Goal: Ask a question

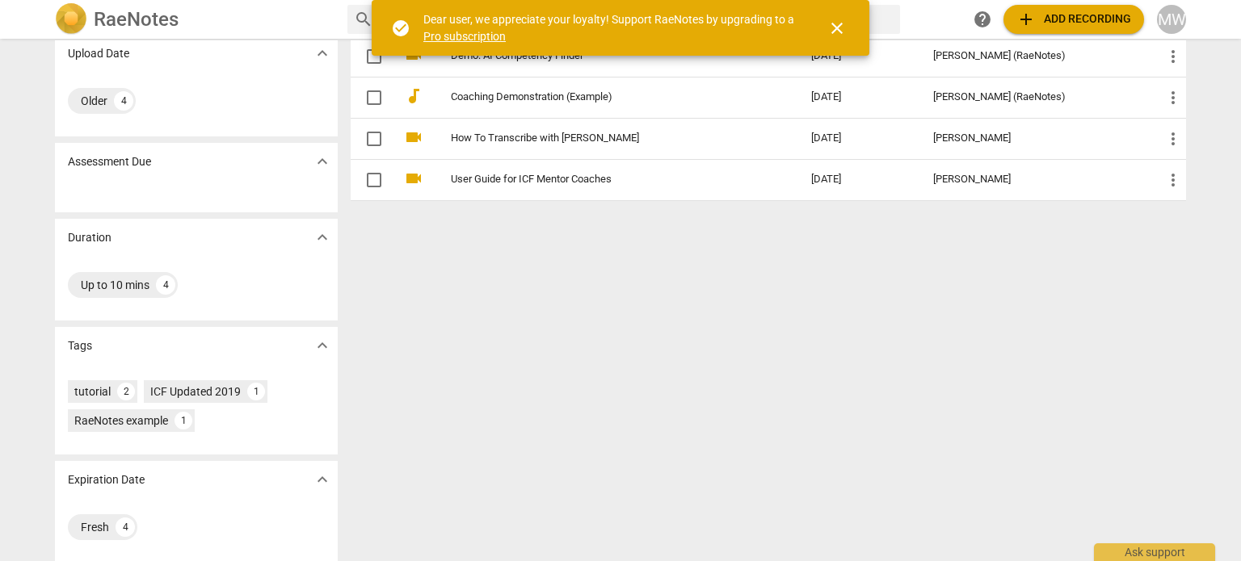
scroll to position [132, 0]
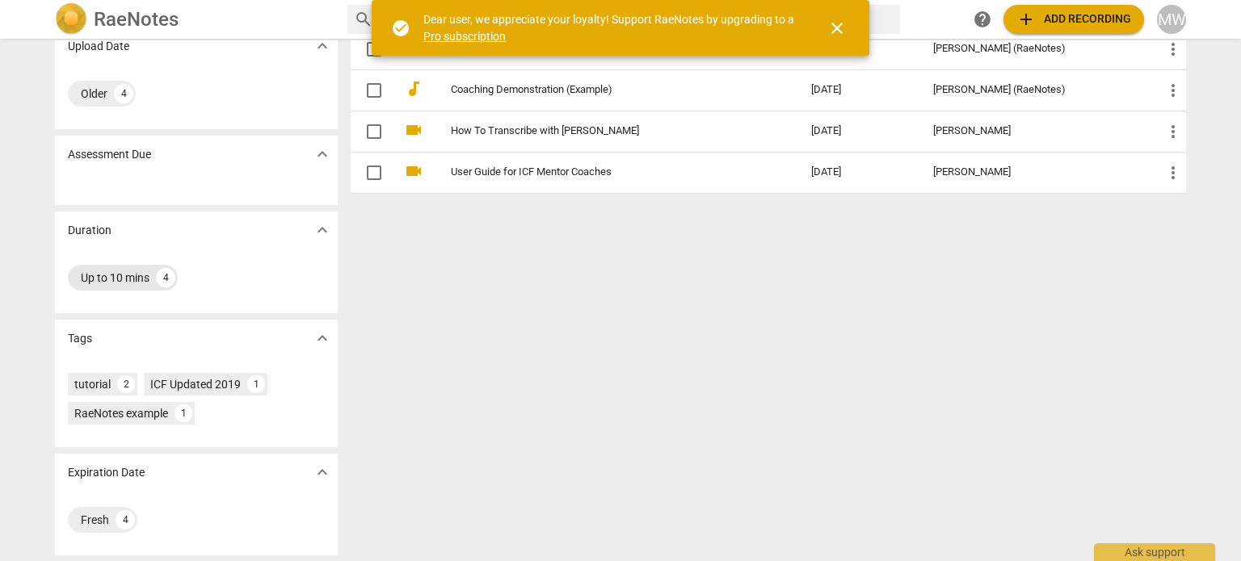
click at [159, 276] on div "4" at bounding box center [165, 277] width 19 height 19
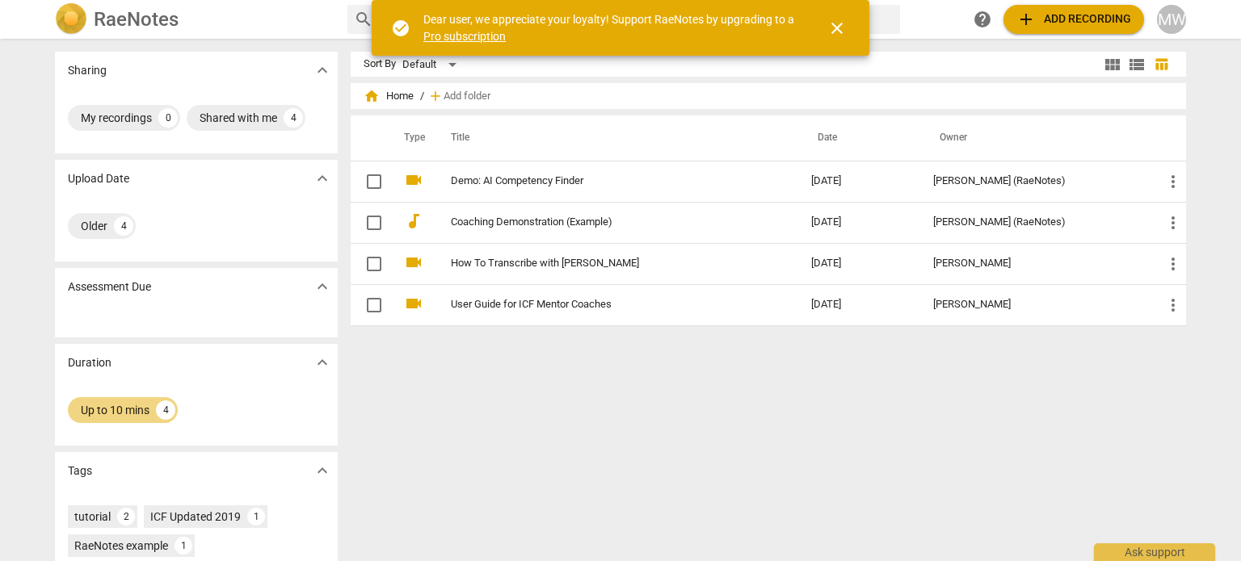
click at [839, 28] on span "close" at bounding box center [836, 28] width 19 height 19
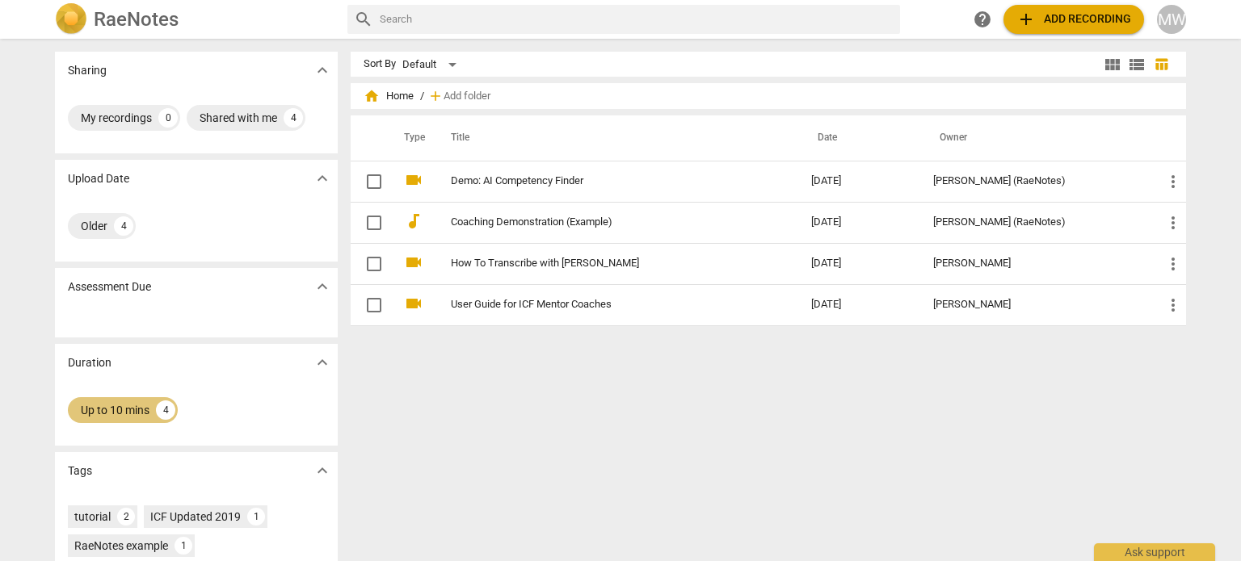
click at [132, 404] on div "Up to 10 mins" at bounding box center [115, 410] width 69 height 16
click at [164, 413] on div "4" at bounding box center [165, 410] width 19 height 19
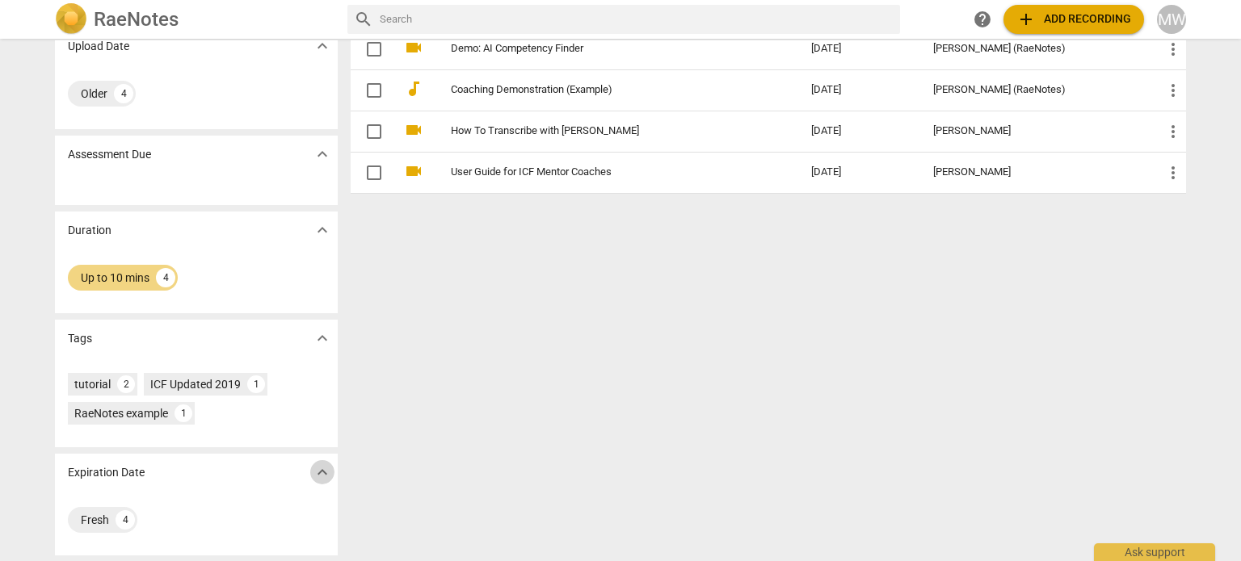
click at [323, 471] on span "expand_more" at bounding box center [322, 472] width 19 height 19
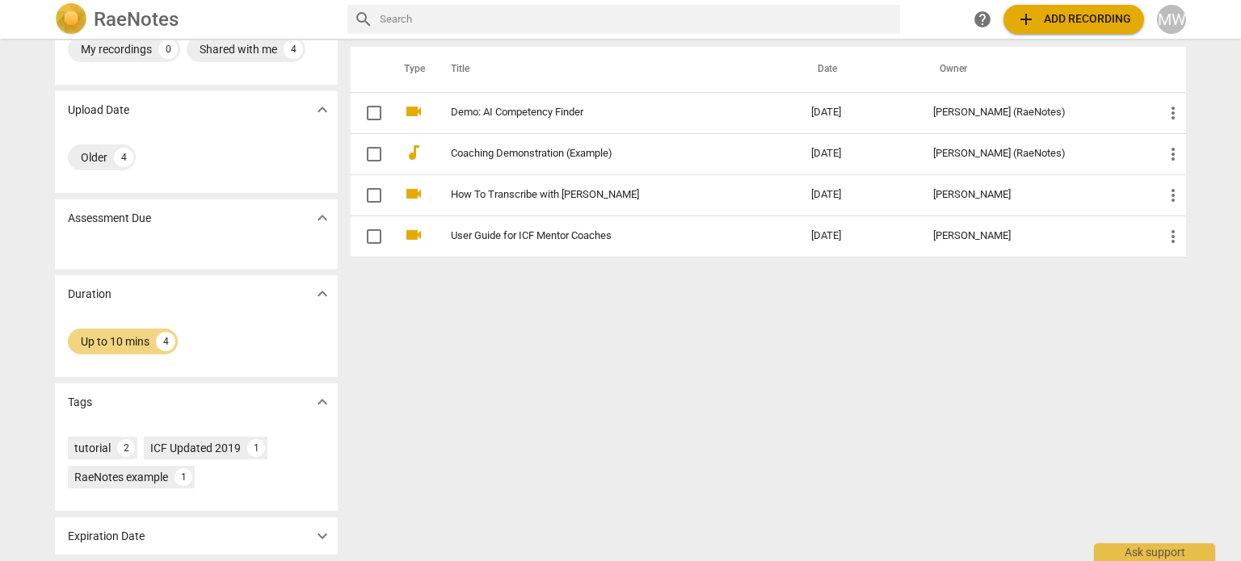
scroll to position [68, 0]
click at [324, 533] on span "expand_more" at bounding box center [322, 536] width 19 height 19
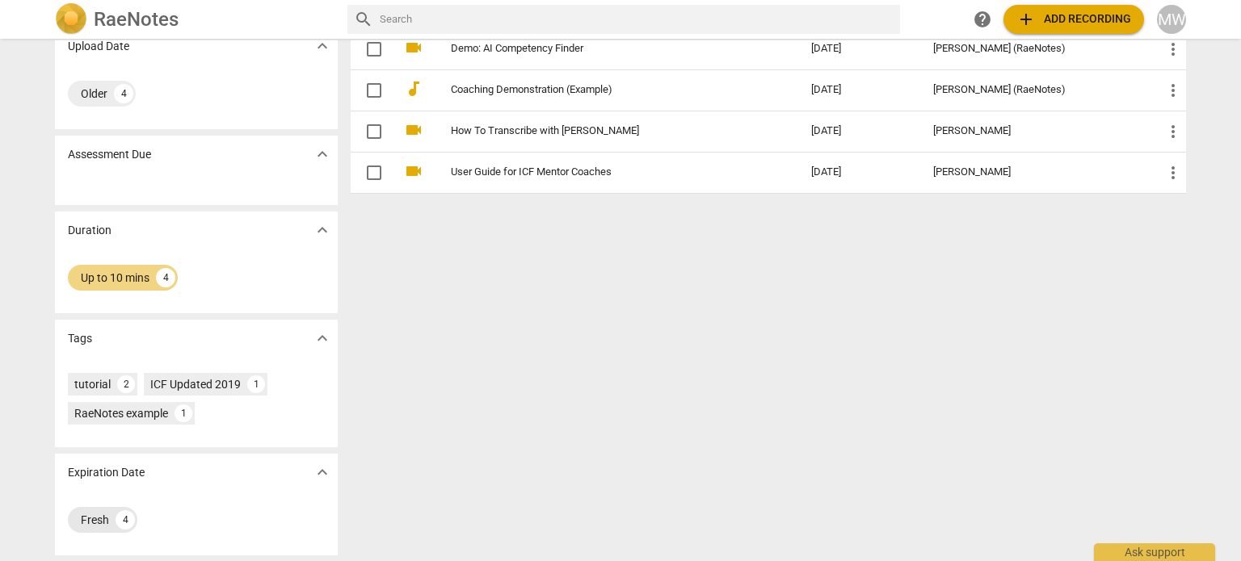
click at [120, 520] on div "4" at bounding box center [125, 519] width 19 height 19
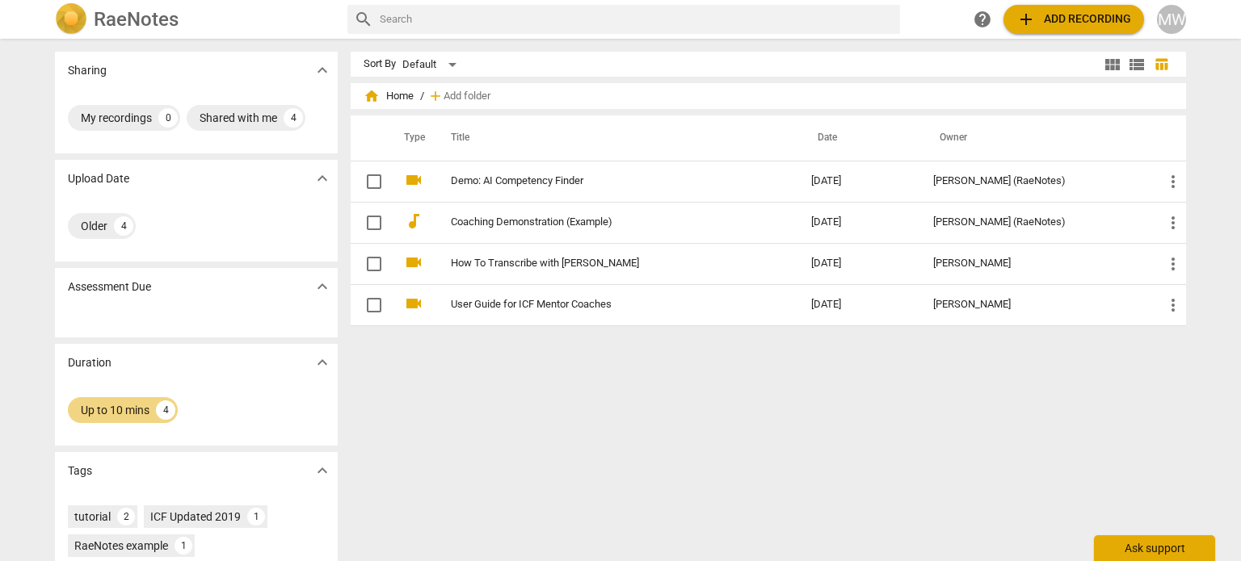
click at [1131, 547] on div "Ask support" at bounding box center [1154, 549] width 121 height 26
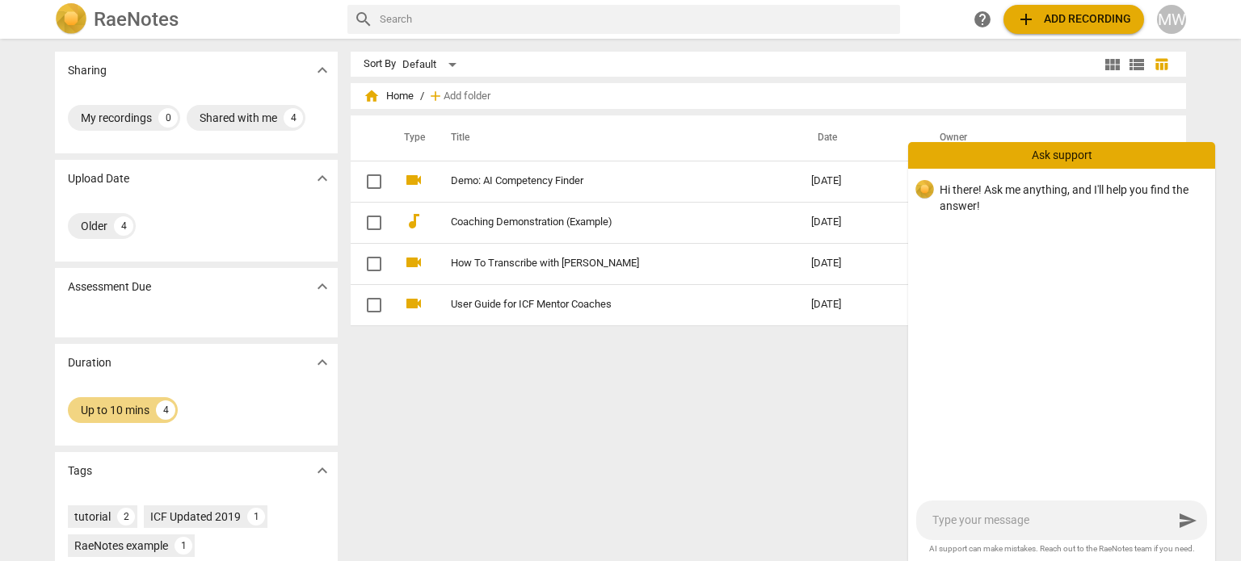
drag, startPoint x: 971, startPoint y: 523, endPoint x: 950, endPoint y: 506, distance: 27.0
click at [971, 523] on textarea at bounding box center [1052, 520] width 241 height 15
type textarea "C"
type textarea "Cn"
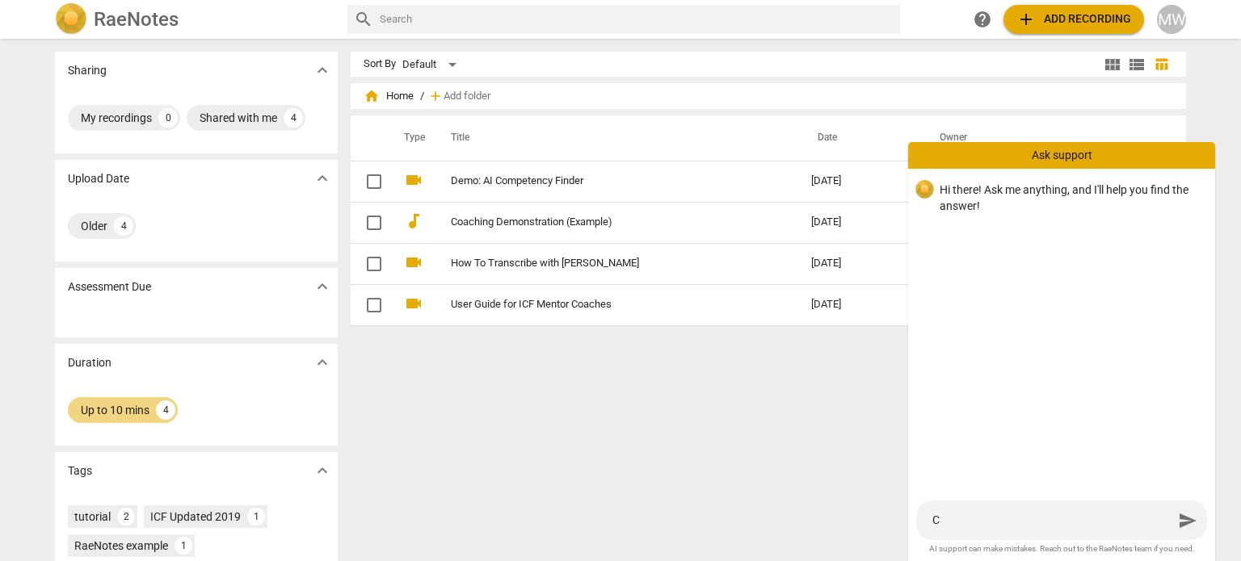
type textarea "Cn"
type textarea "C"
type textarea "C\"
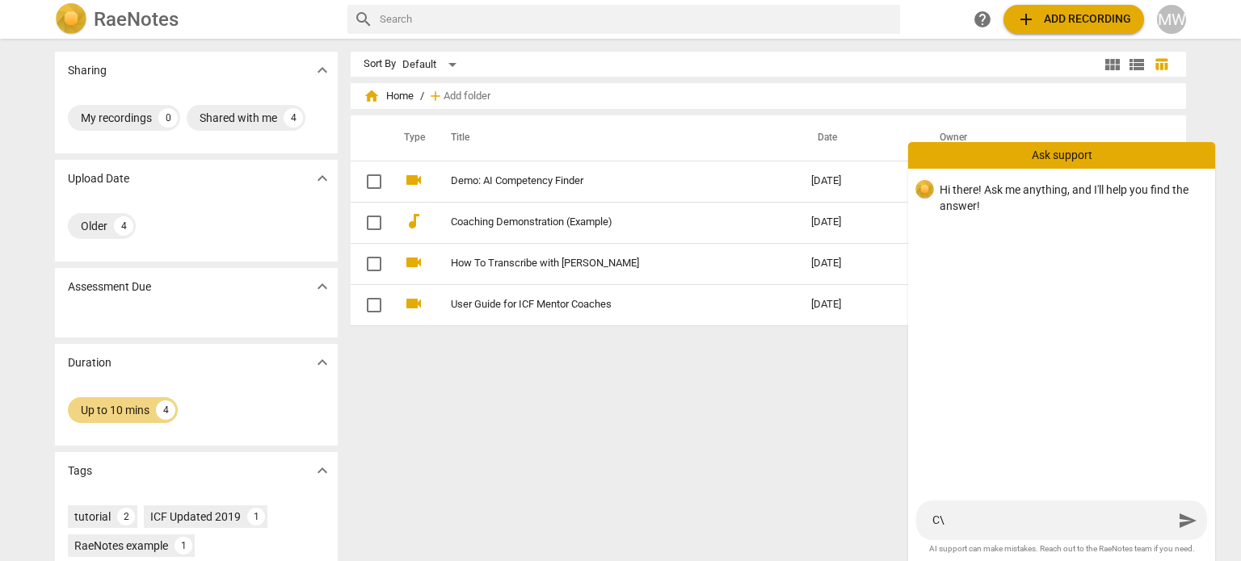
type textarea "C\a"
type textarea "C\an"
type textarea "C\a"
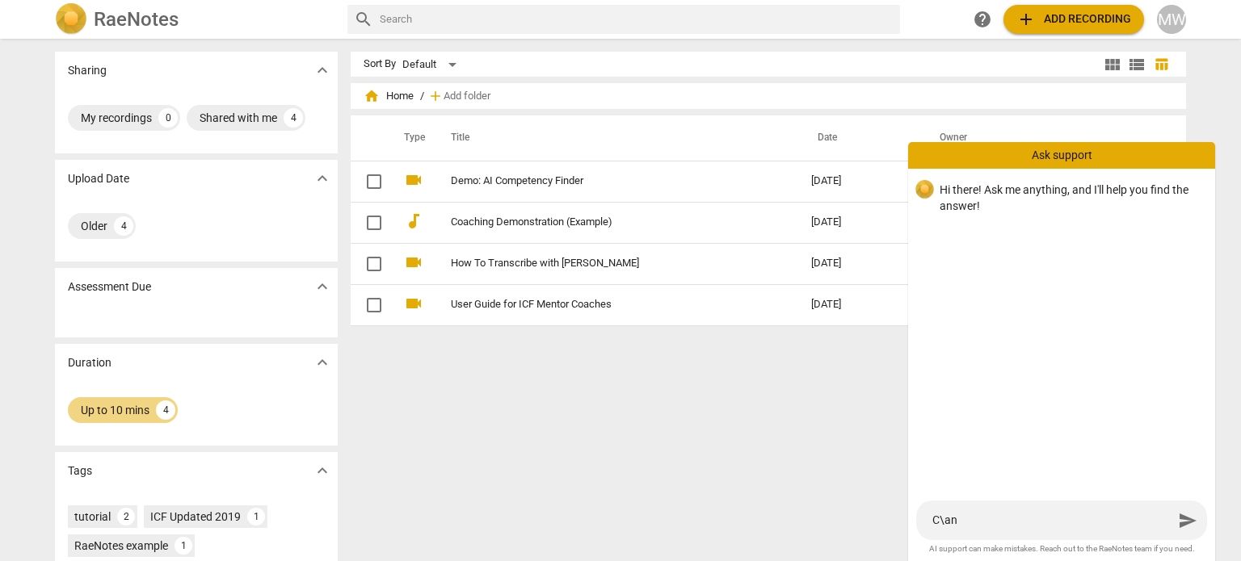
type textarea "C\a"
type textarea "C\"
type textarea "C"
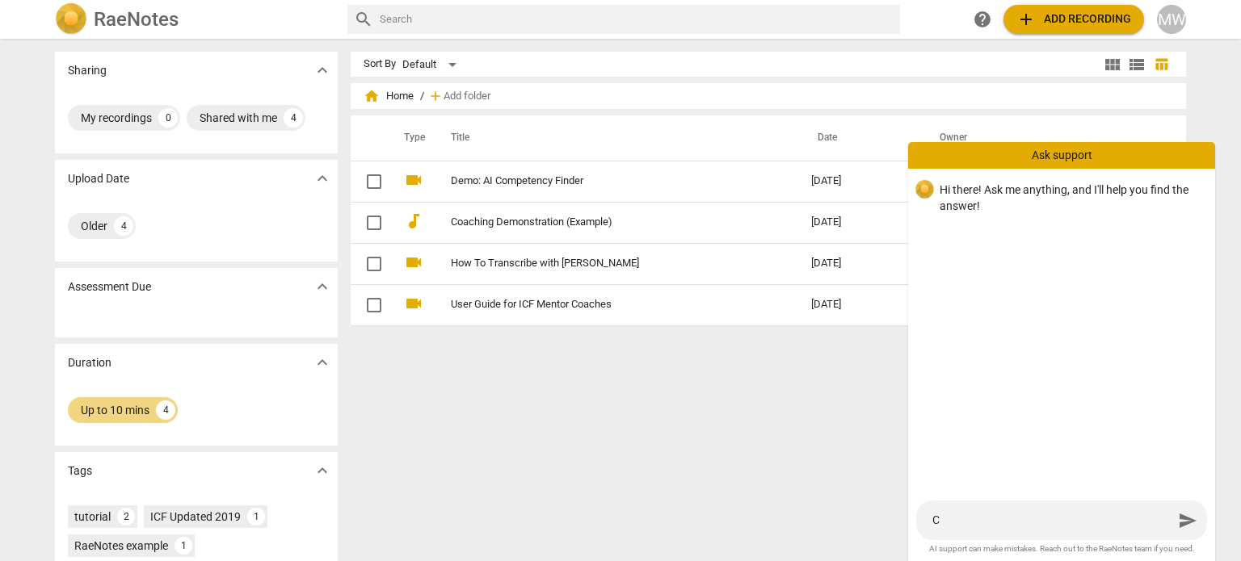
type textarea "Ca"
type textarea "Can"
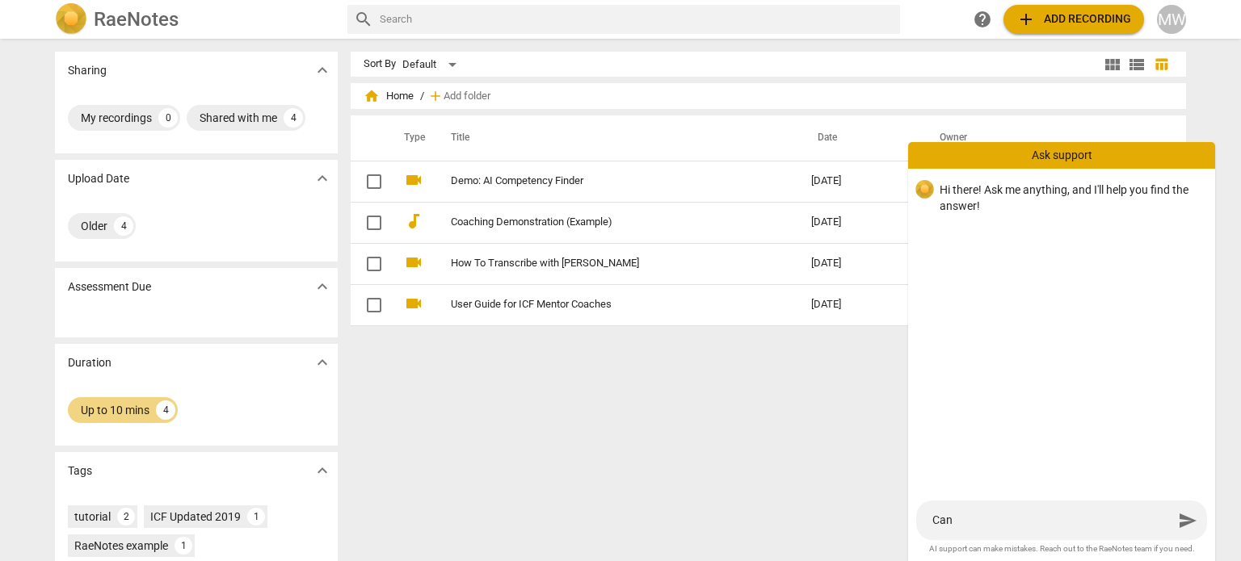
type textarea "Can"
type textarea "Can y"
type textarea "Can yo"
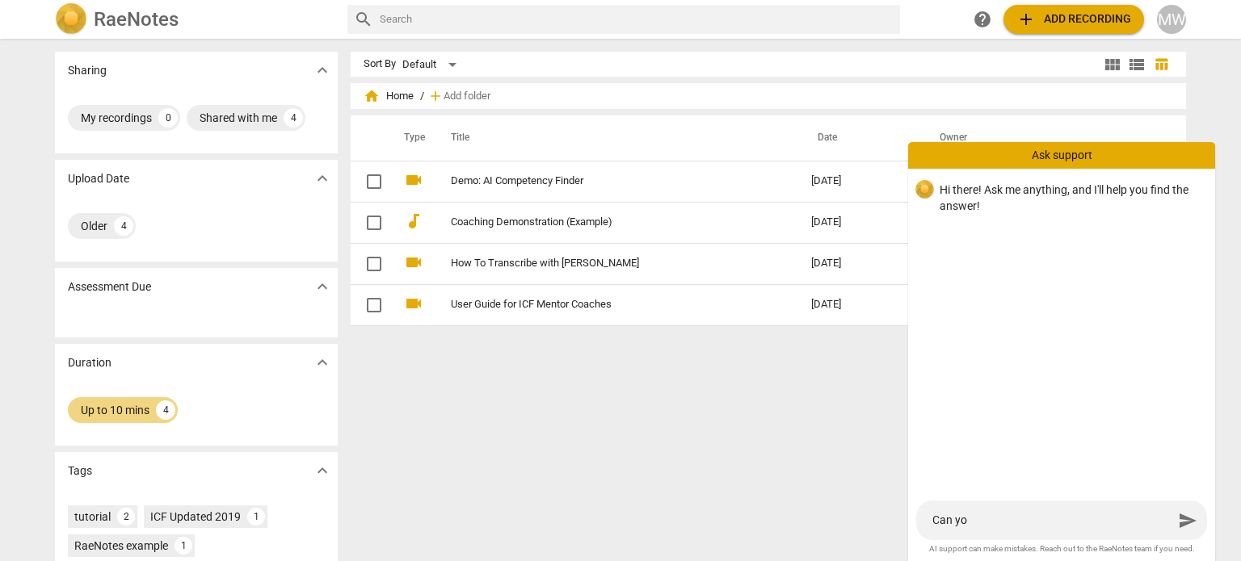
type textarea "Can you"
type textarea "Can you c"
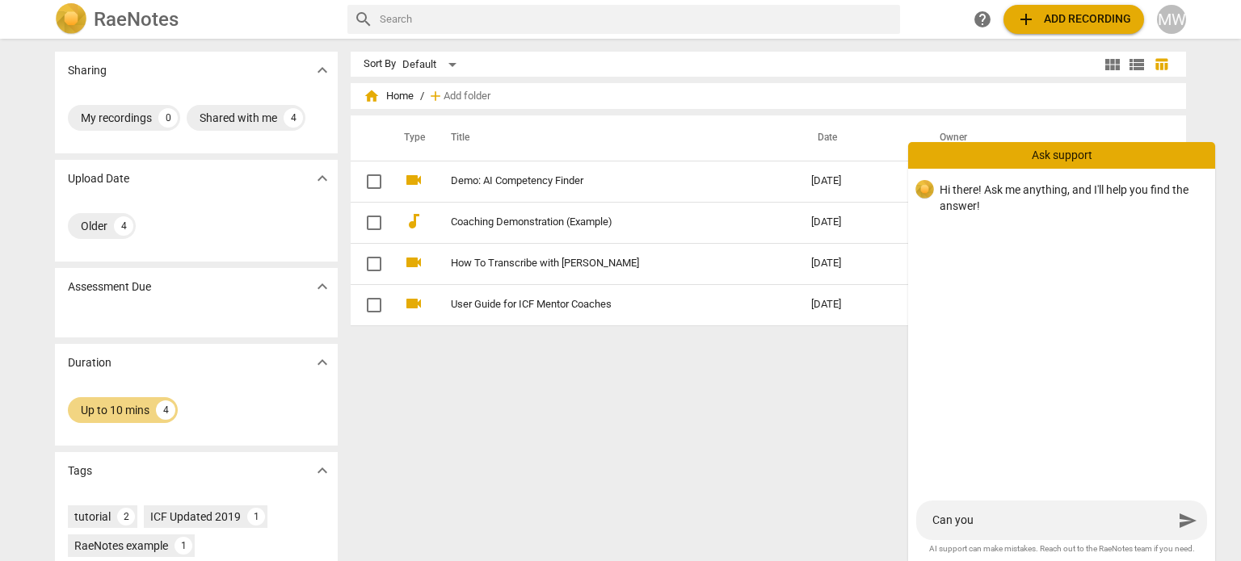
type textarea "Can you c"
type textarea "Can you cl"
type textarea "Can you cla"
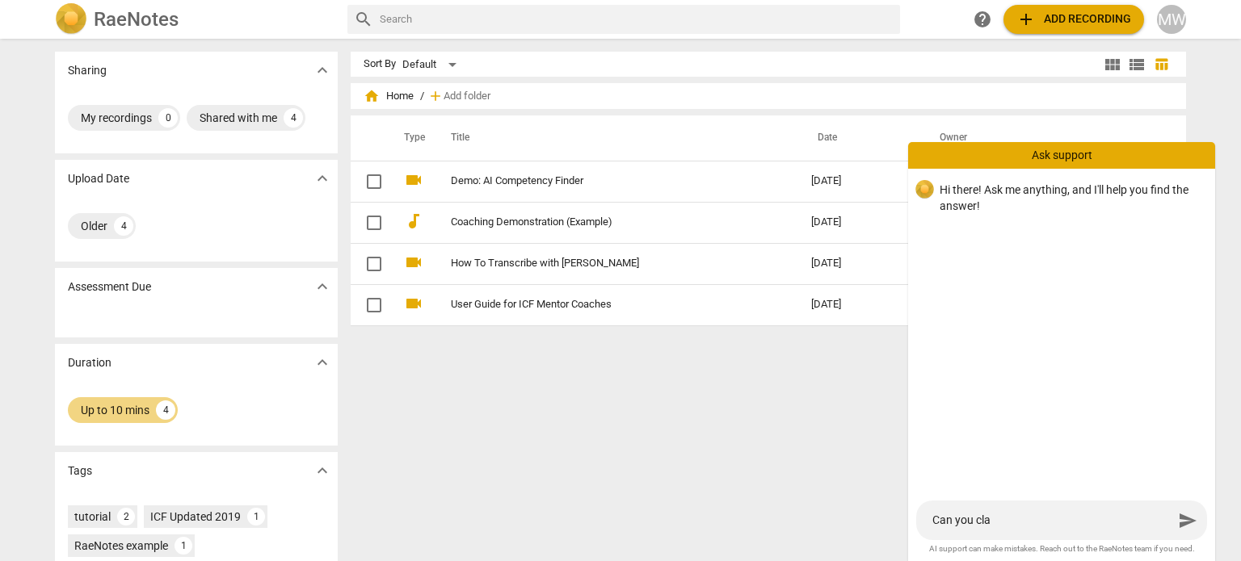
type textarea "Can you clar"
type textarea "Can you clari"
type textarea "Can you clarif"
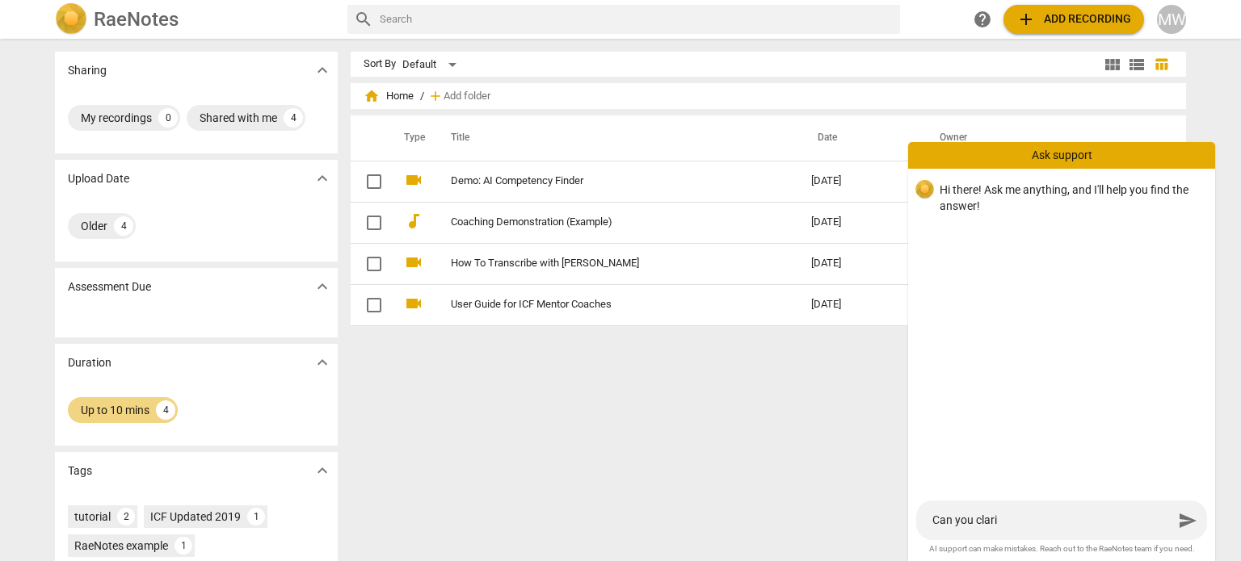
type textarea "Can you clarif"
type textarea "Can you clarify"
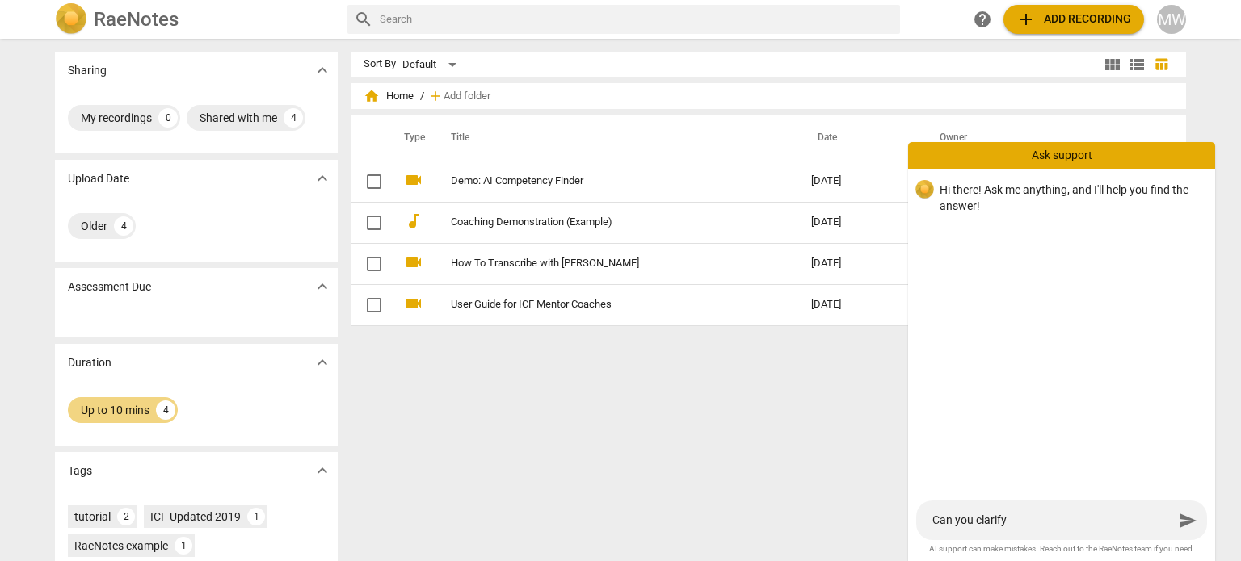
type textarea "Can you clarify w"
type textarea "Can you clarify wh"
type textarea "Can you clarify wha"
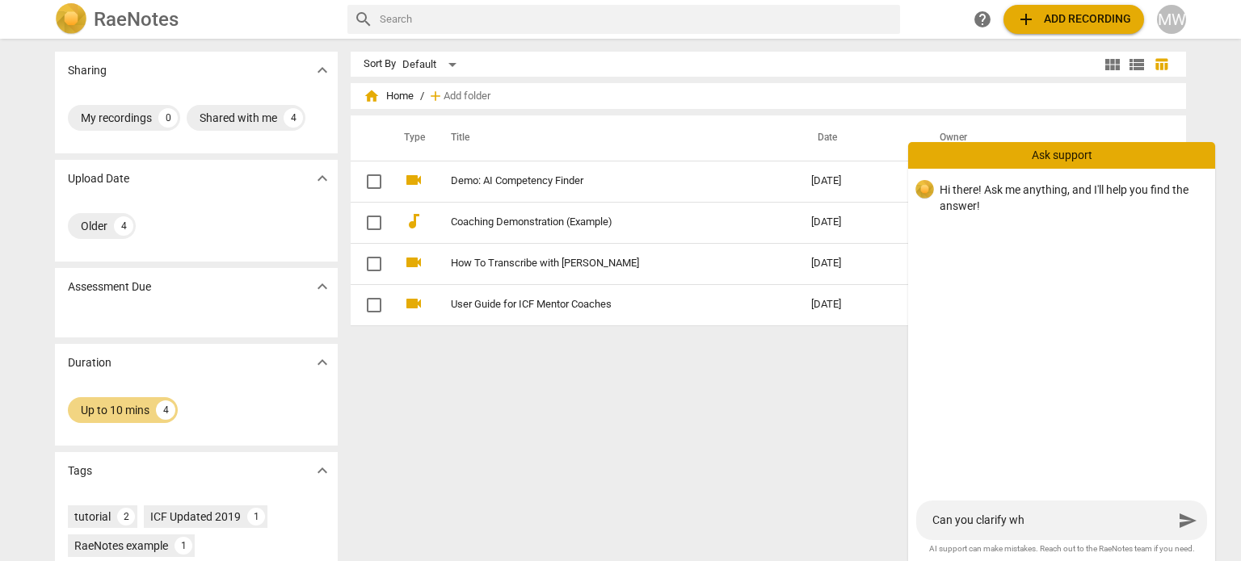
type textarea "Can you clarify wha"
type textarea "Can you clarify what"
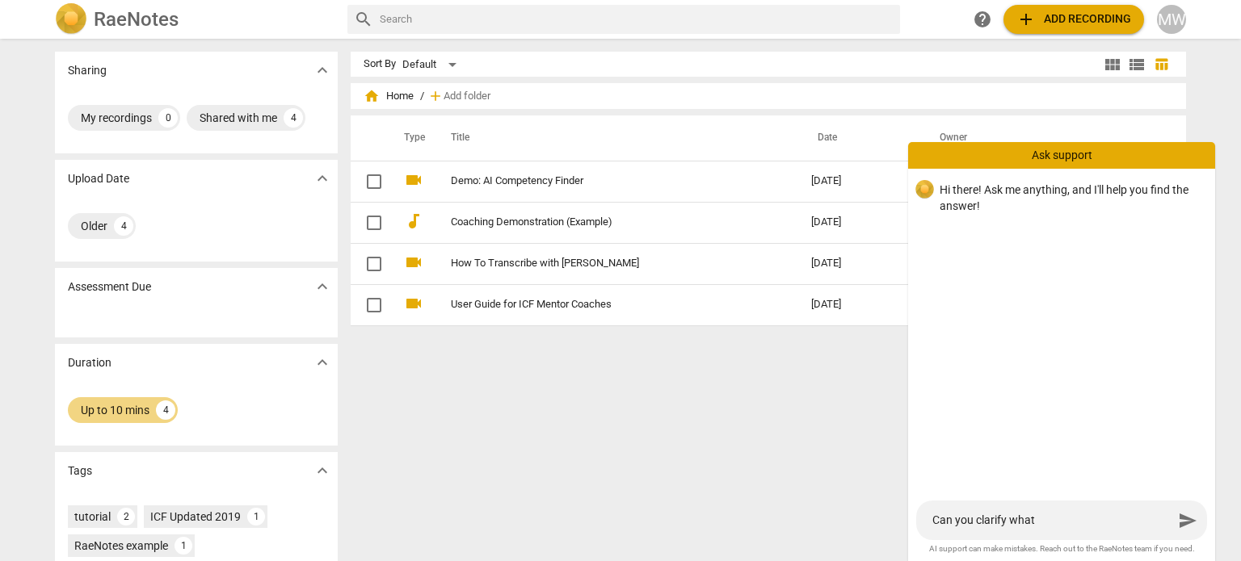
type textarea "Can you clarify what t"
type textarea "Can you clarify what th"
type textarea "Can you clarify what the"
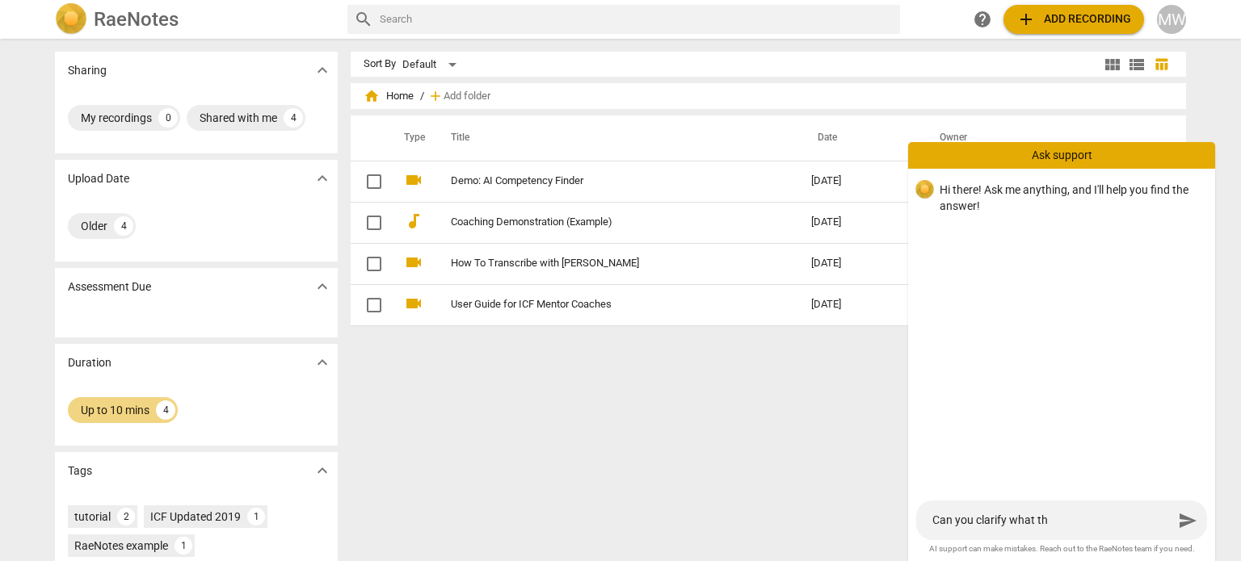
type textarea "Can you clarify what the"
type textarea "Can you clarify what the f"
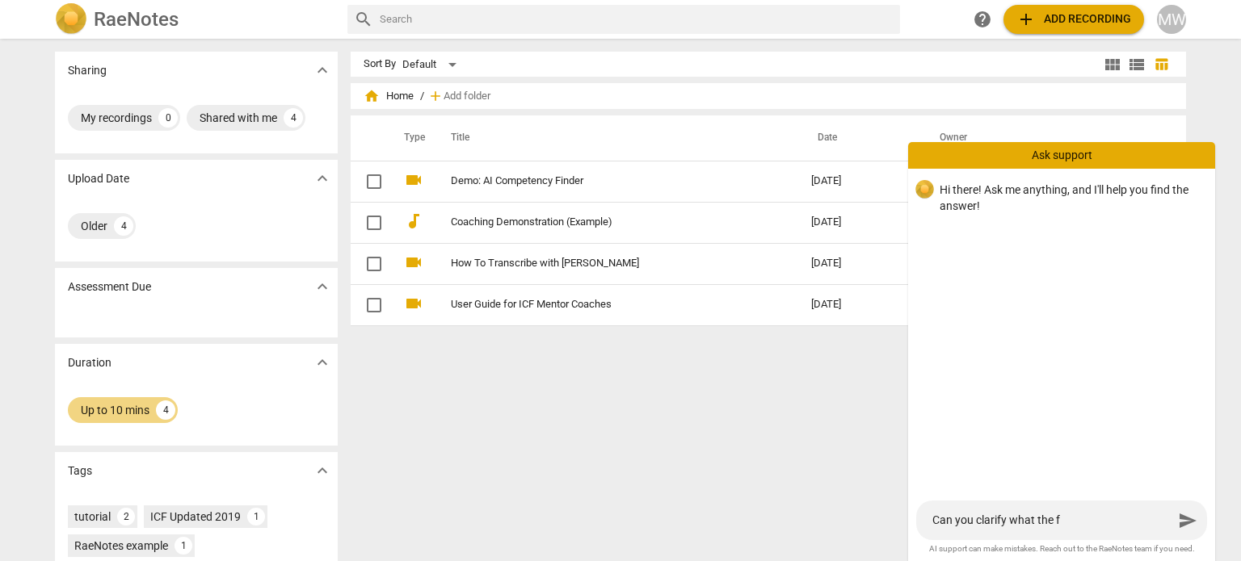
type textarea "Can you clarify what the fr"
type textarea "Can you clarify what the fre"
type textarea "Can you clarify what the free"
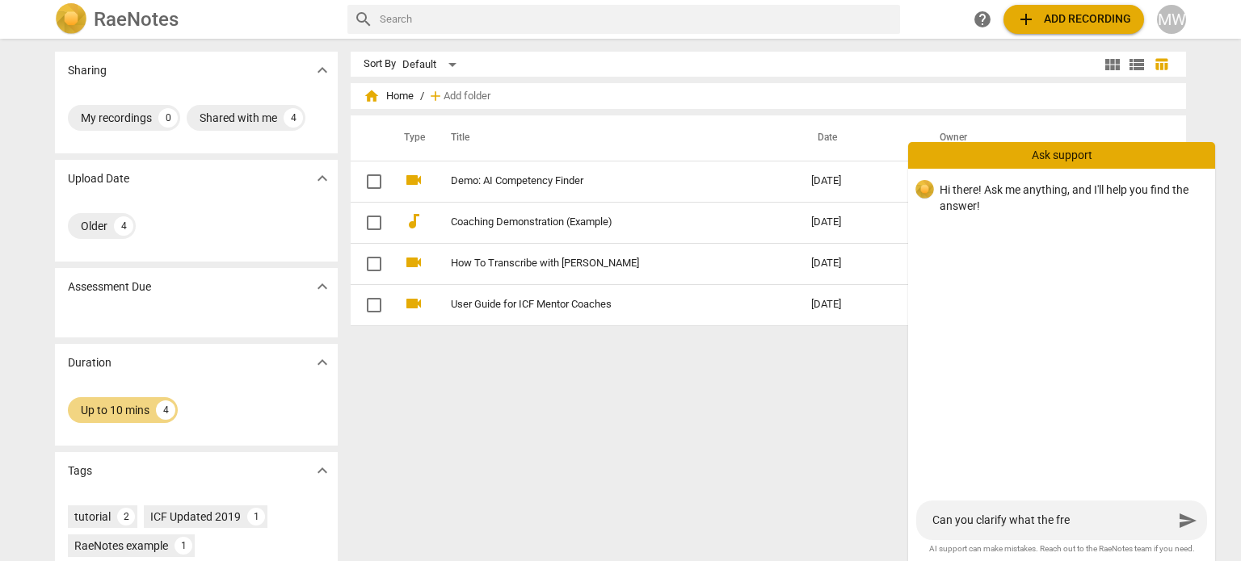
type textarea "Can you clarify what the free"
type textarea "Can you clarify what the free a"
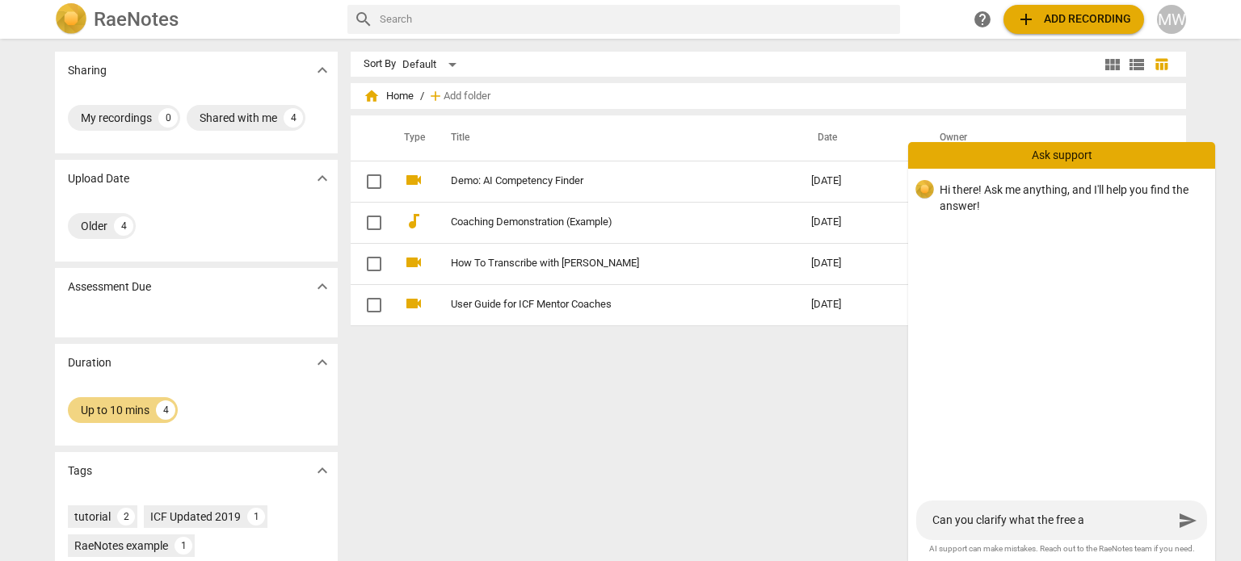
type textarea "Can you clarify what the free ac"
type textarea "Can you clarify what the free acc"
type textarea "Can you clarify what the free acco"
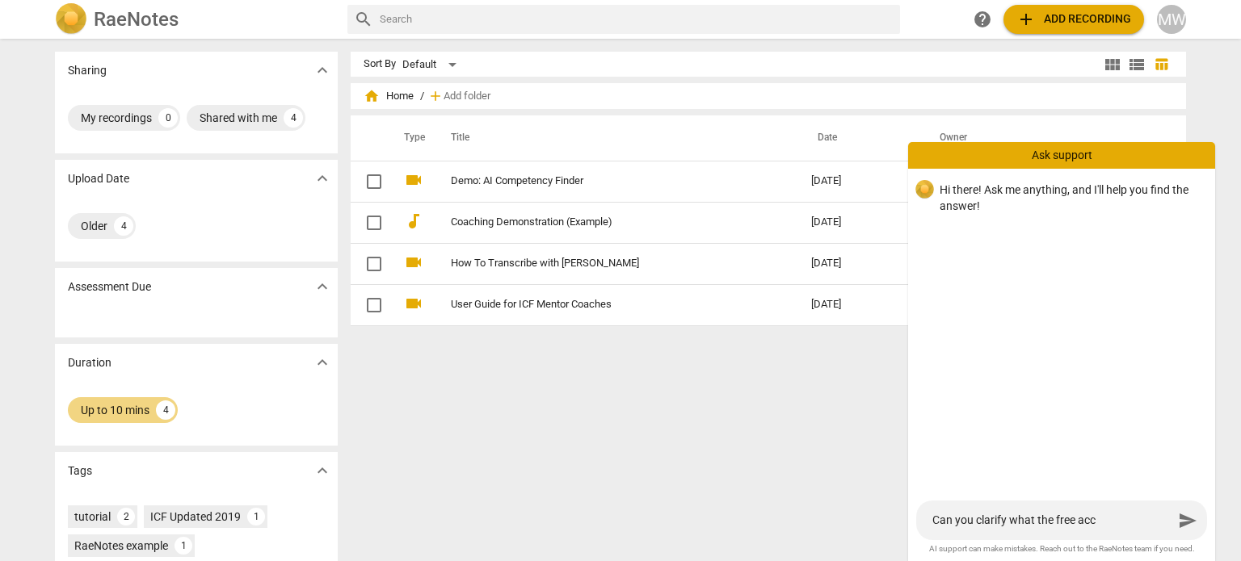
type textarea "Can you clarify what the free acco"
type textarea "Can you clarify what the free accou"
type textarea "Can you clarify what the free accoun"
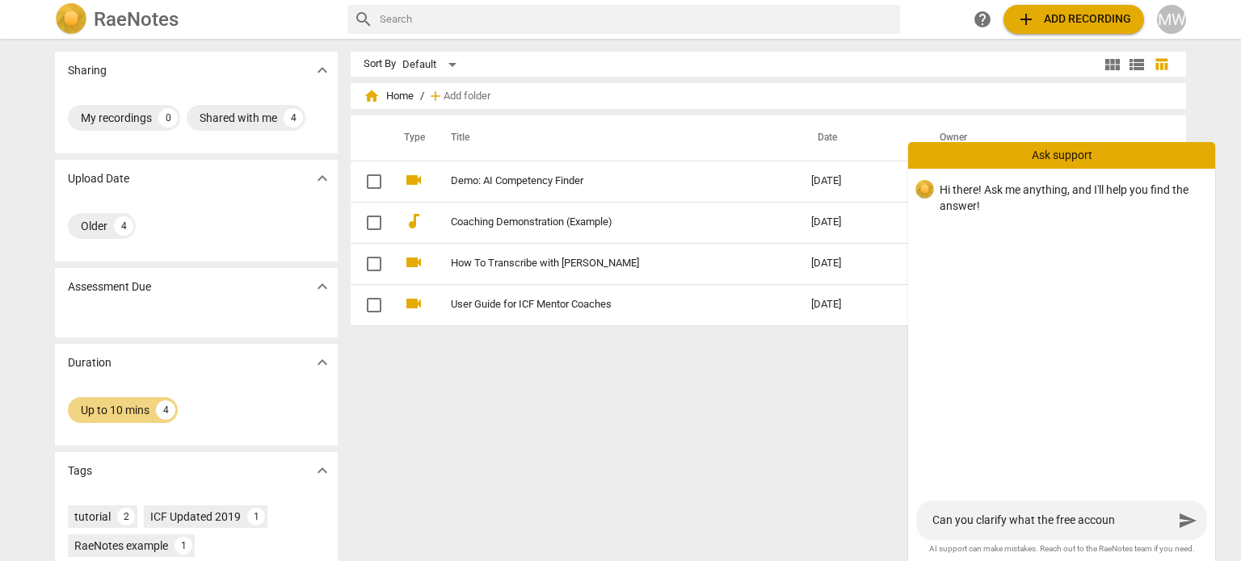
type textarea "Can you clarify what the free account"
type textarea "Can you clarify what the free account i"
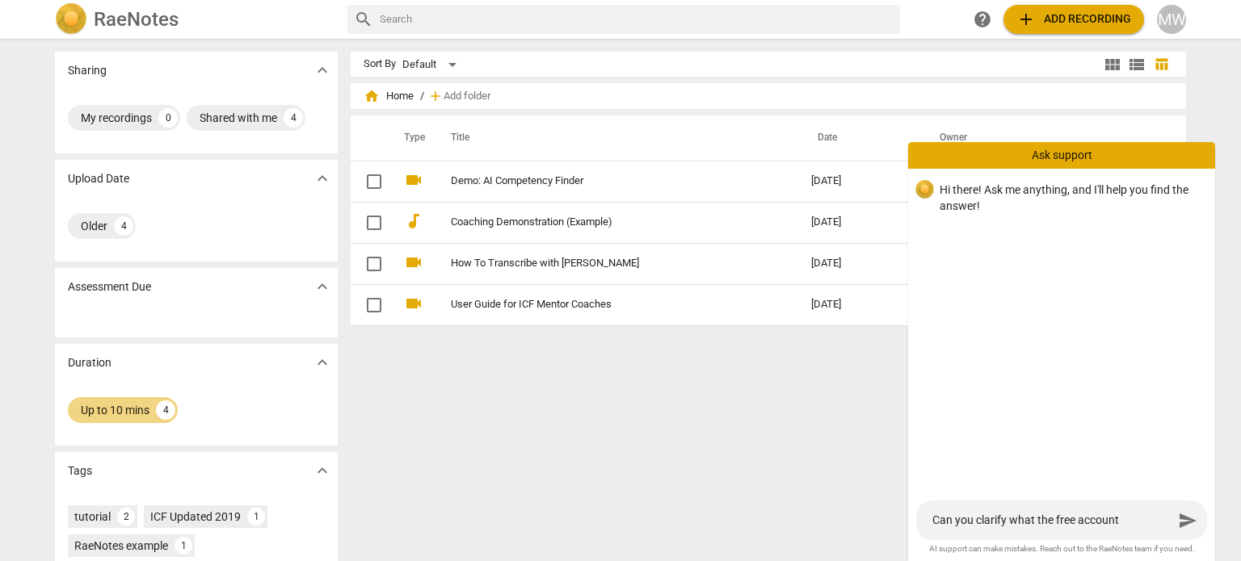
type textarea "Can you clarify what the free account i"
type textarea "Can you clarify what the free account in"
type textarea "Can you clarify what the free account inc"
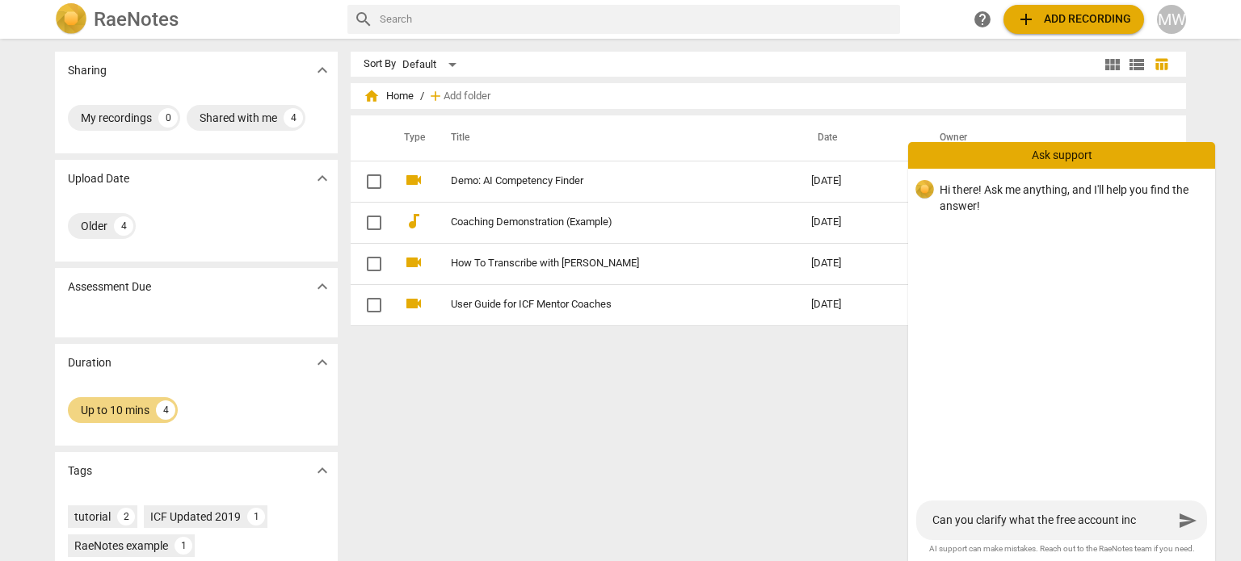
type textarea "Can you clarify what the free account incl"
type textarea "Can you clarify what the free account inclu"
type textarea "Can you clarify what the free account includ"
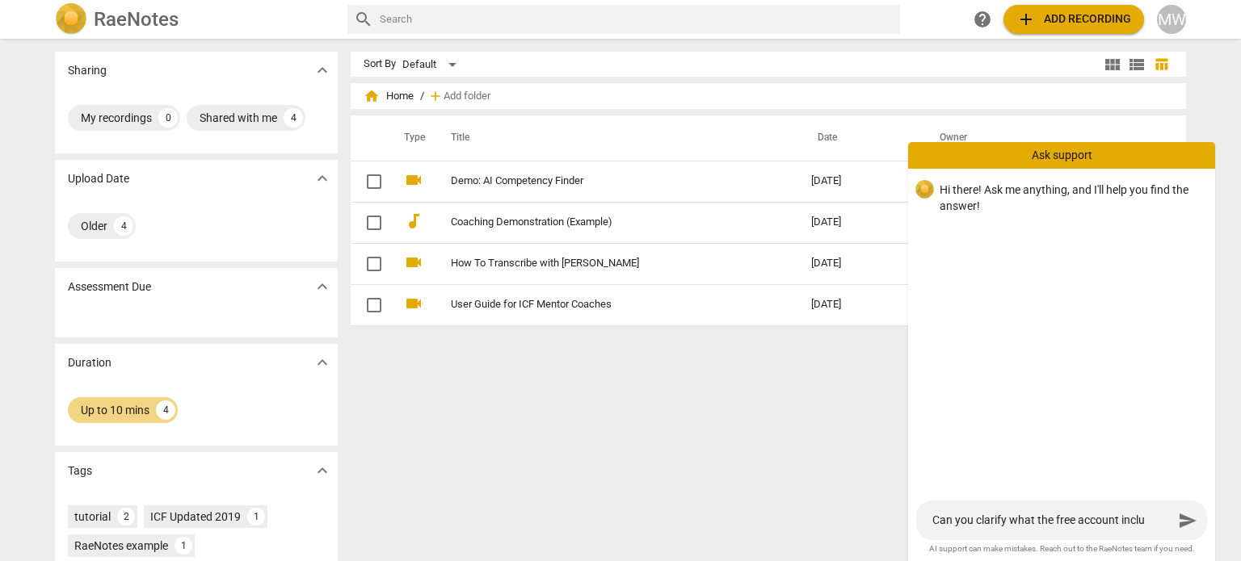
type textarea "Can you clarify what the free account includ"
type textarea "Can you clarify what the free account include"
type textarea "Can you clarify what the free account includes"
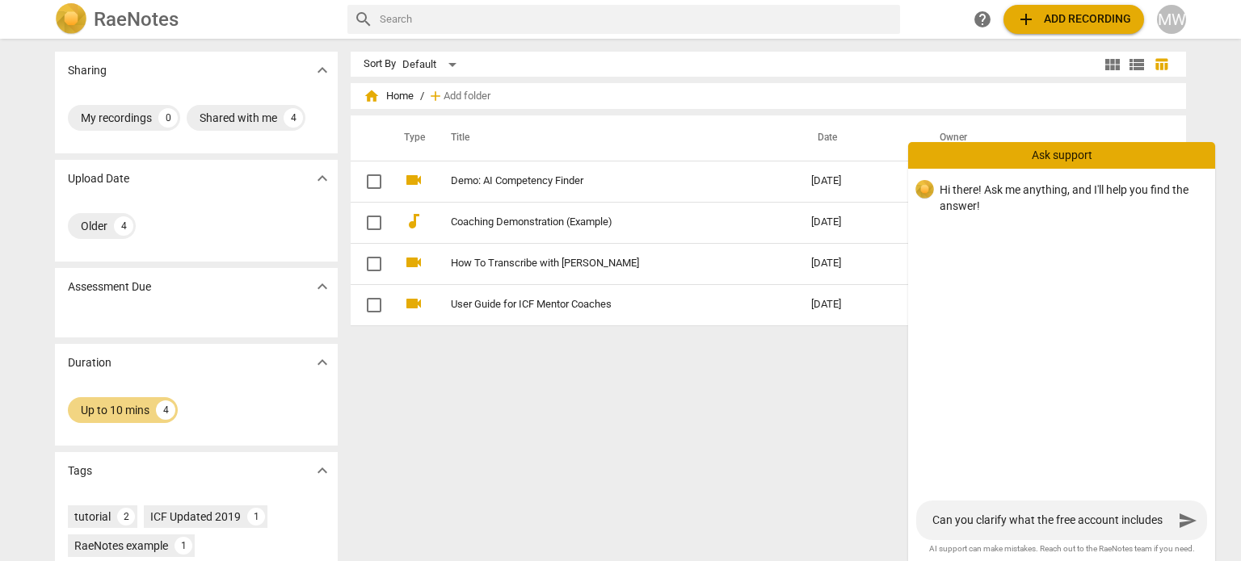
type textarea "Can you clarify what the free account includes?"
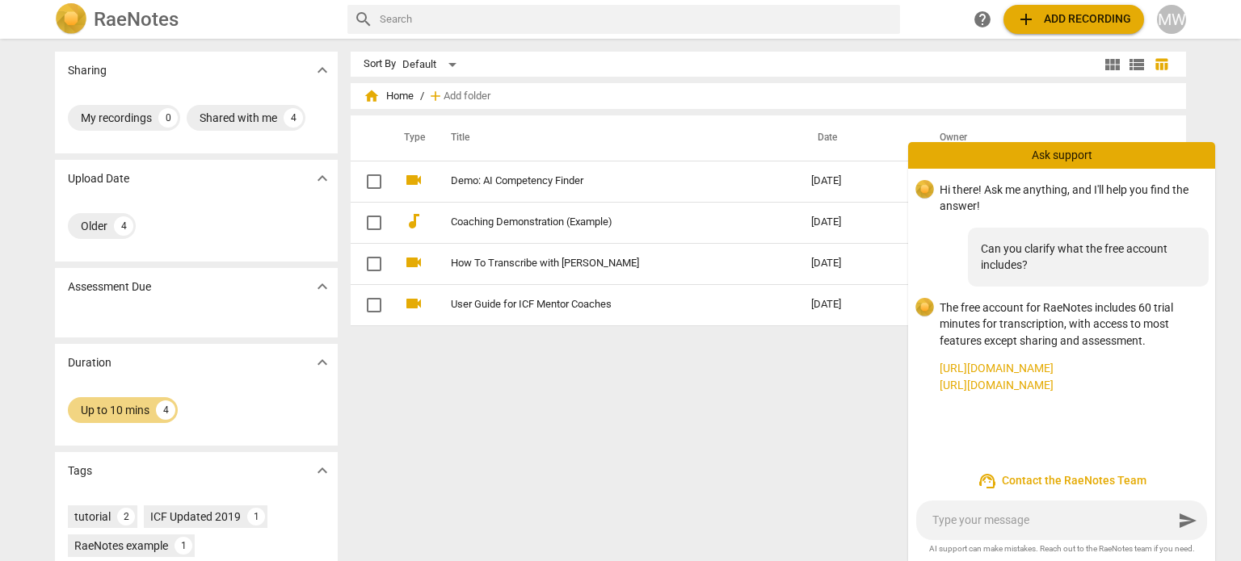
click at [966, 517] on textarea at bounding box center [1052, 520] width 241 height 15
type textarea "O"
type textarea "On"
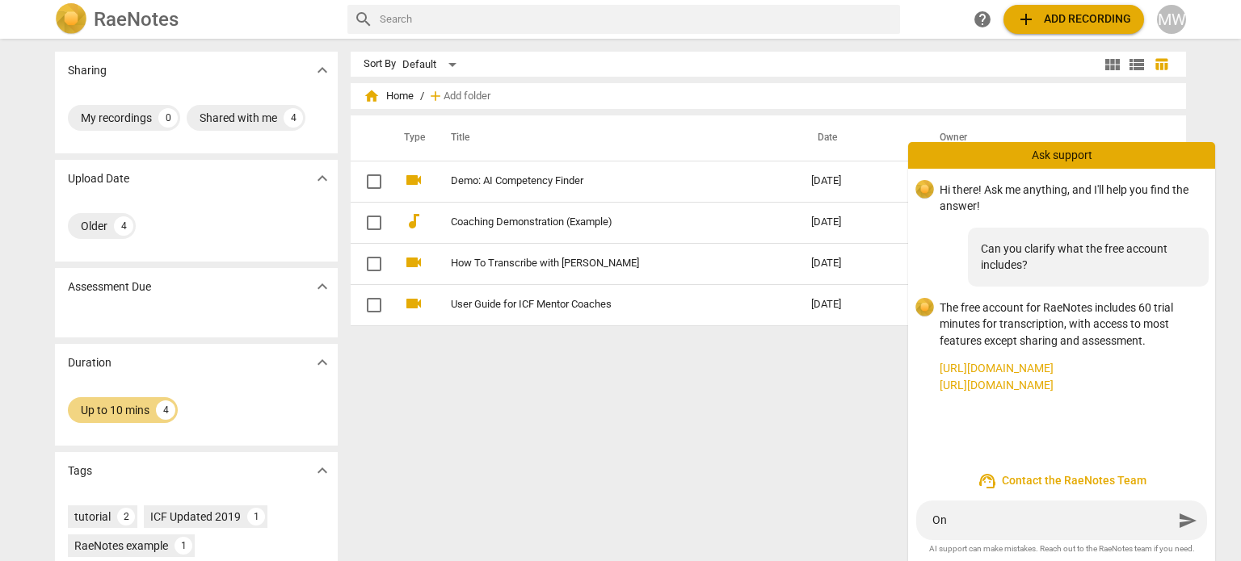
type textarea "O"
type textarea "I"
type textarea "Is"
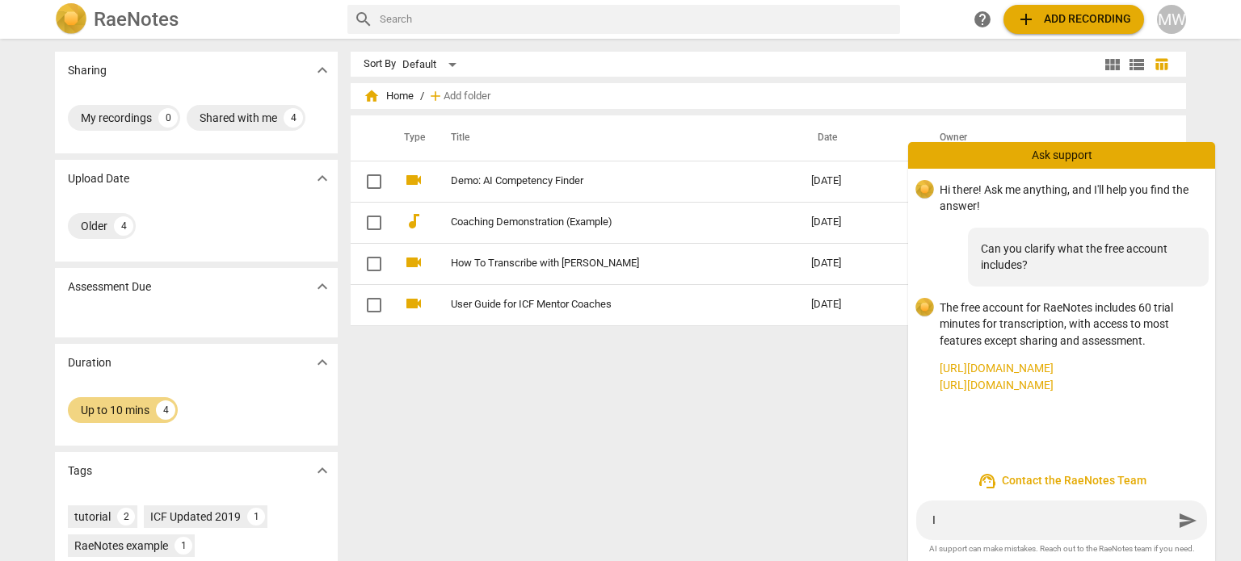
type textarea "Is"
type textarea "Is t"
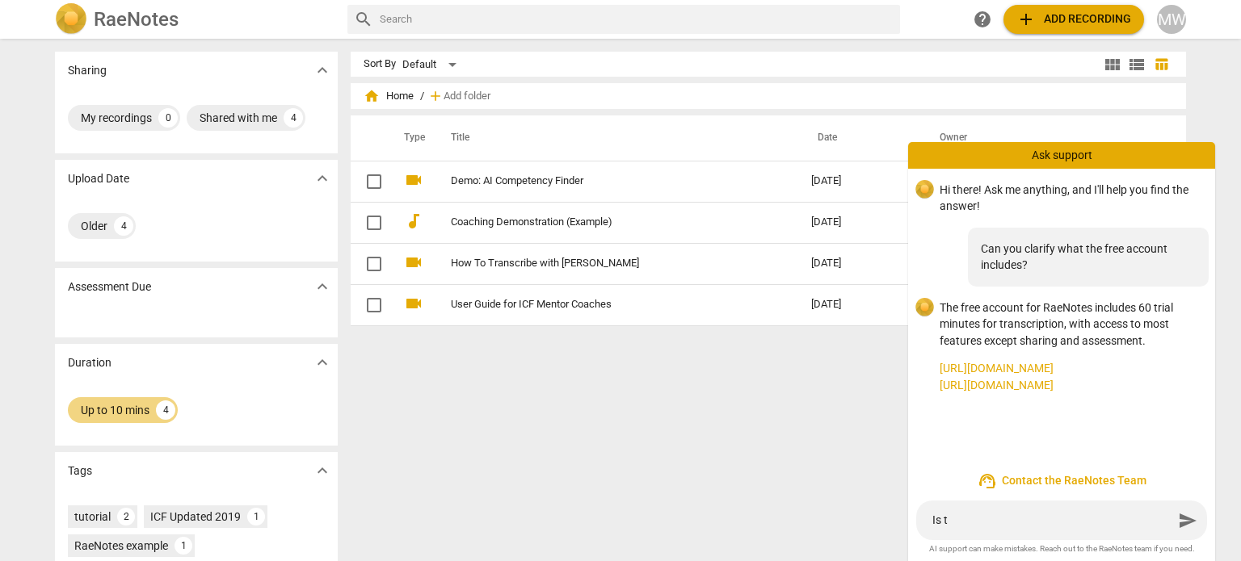
type textarea "Is th"
type textarea "Is tha"
type textarea "Is that"
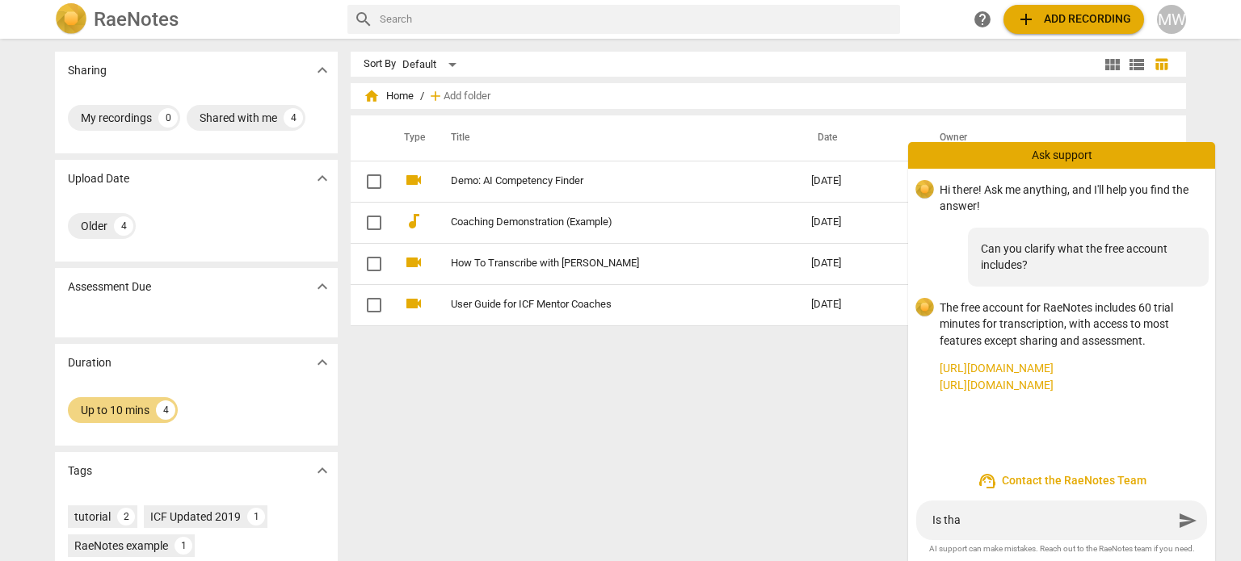
type textarea "Is that"
type textarea "Is that 6"
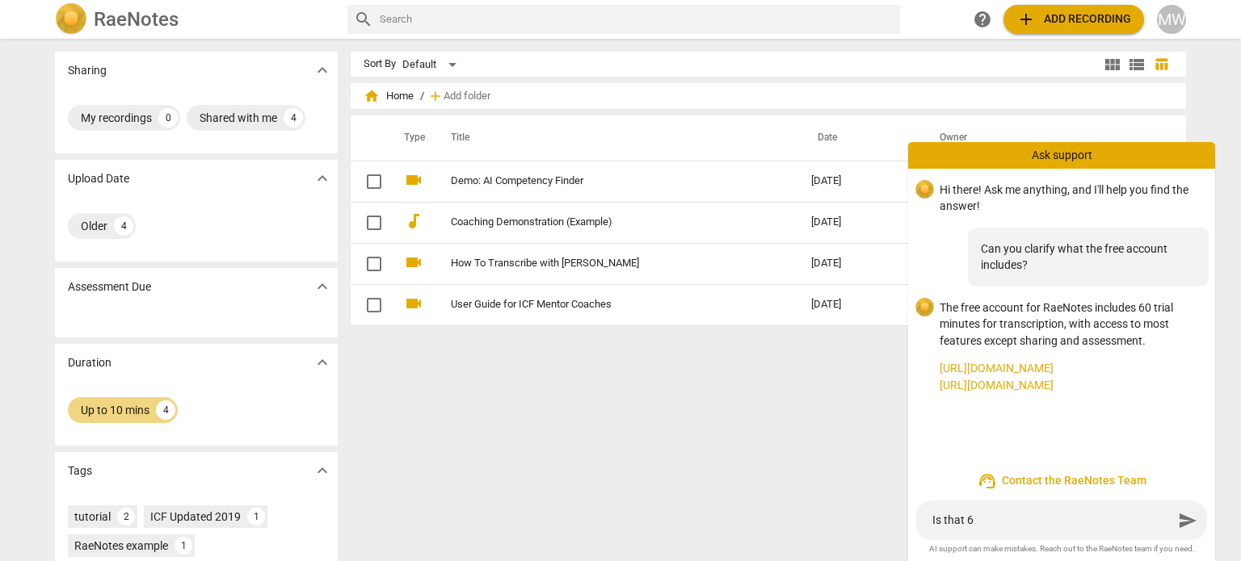
type textarea "Is that 60"
type textarea "Is that 60 m"
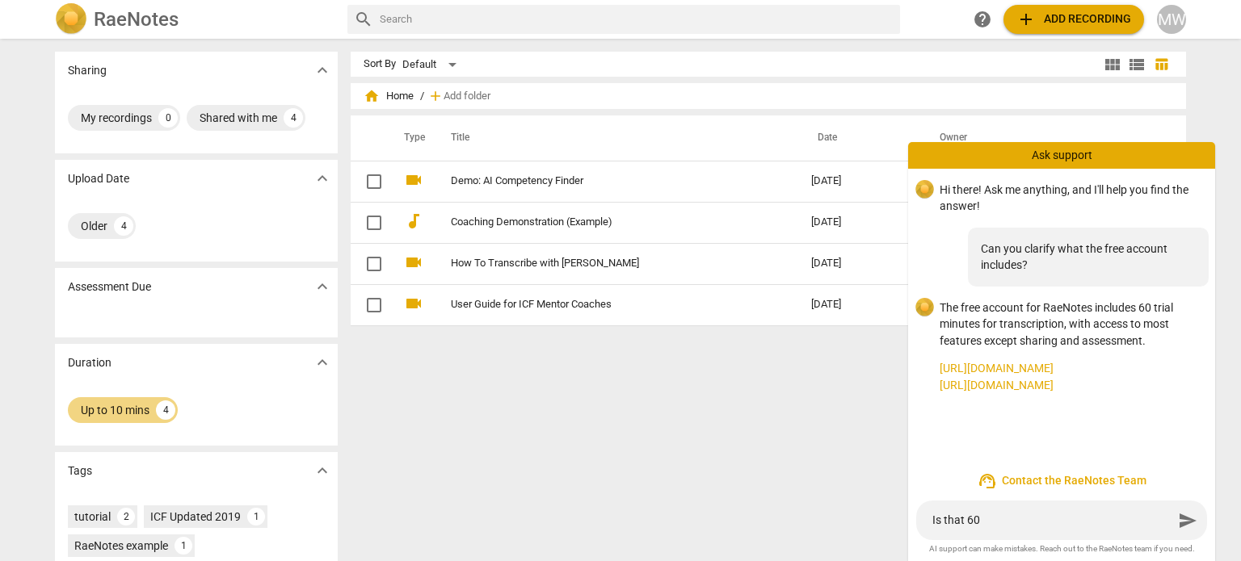
type textarea "Is that 60 m"
type textarea "Is that 60 mi"
type textarea "Is that 60 min"
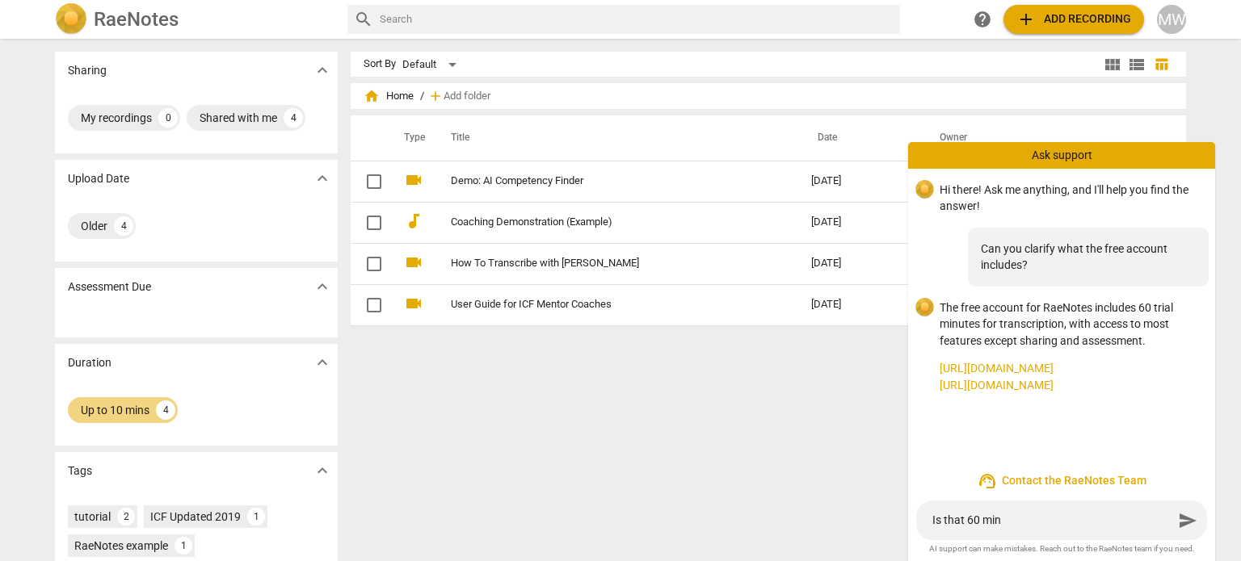
type textarea "Is that 60 minu"
type textarea "Is that 60 minut"
type textarea "Is that 60 minute"
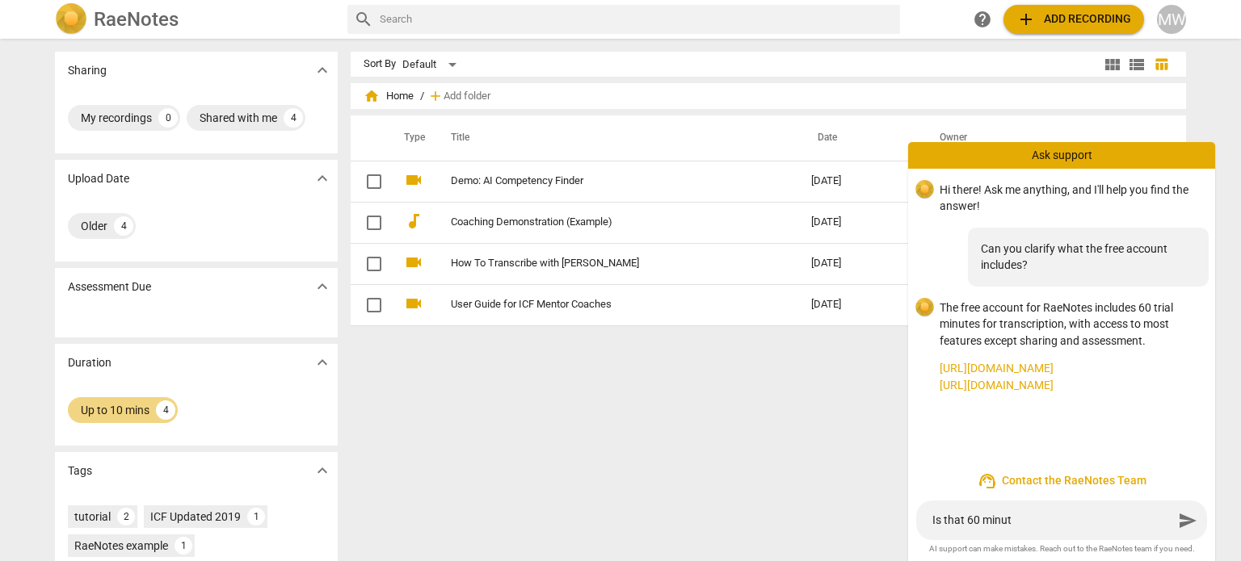
type textarea "Is that 60 minute"
type textarea "Is that 60 minutes"
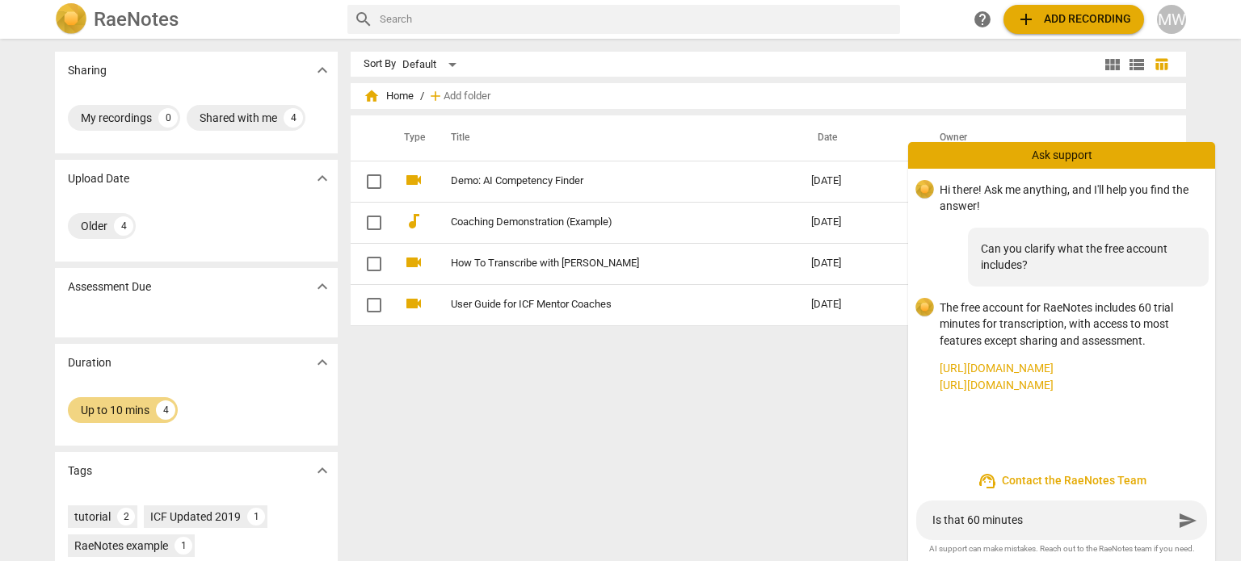
type textarea "Is that 60 minutes t"
type textarea "Is that 60 minutes to"
type textarea "Is that 60 minutes tot"
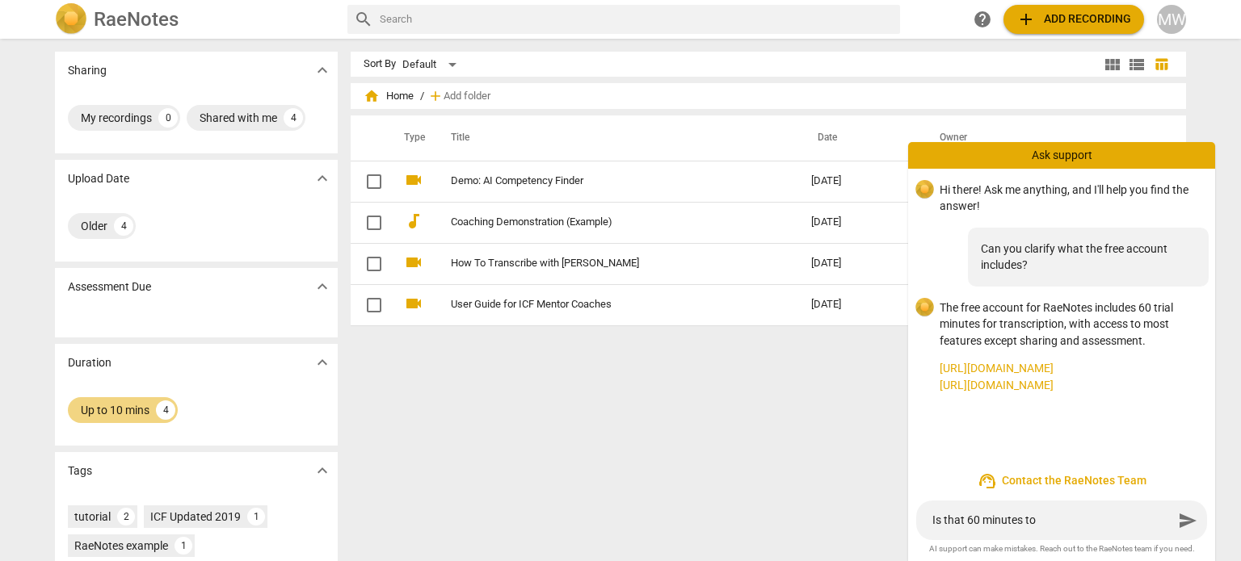
type textarea "Is that 60 minutes tot"
type textarea "Is that 60 minutes tota"
type textarea "Is that 60 minutes total"
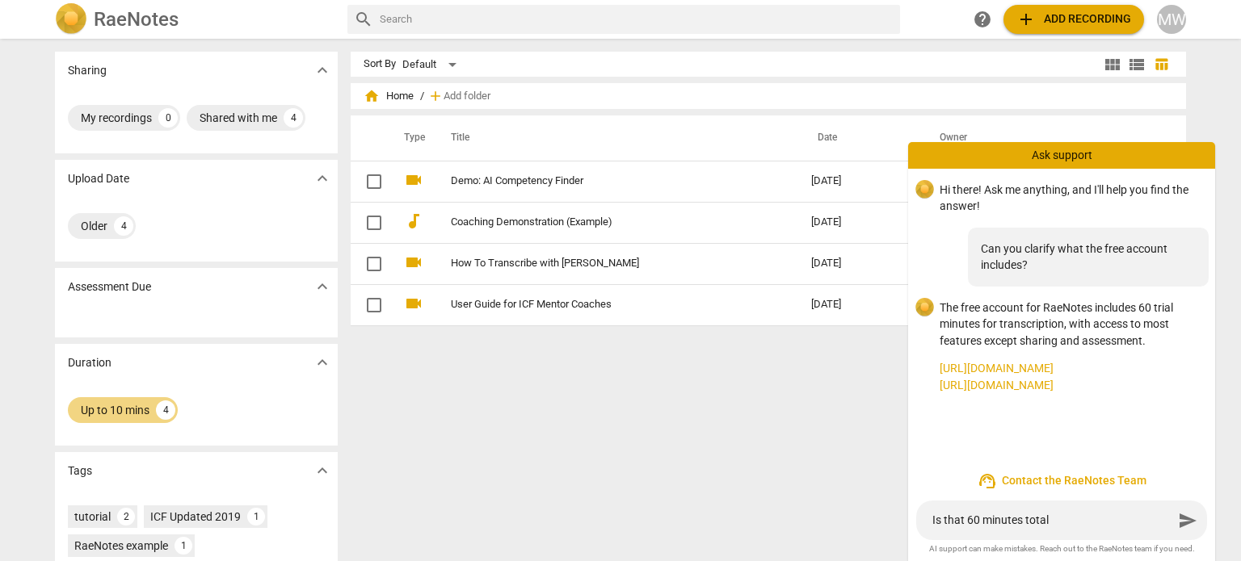
type textarea "Is that 60 minutes total?"
type textarea "Is that 60 minutes total? O"
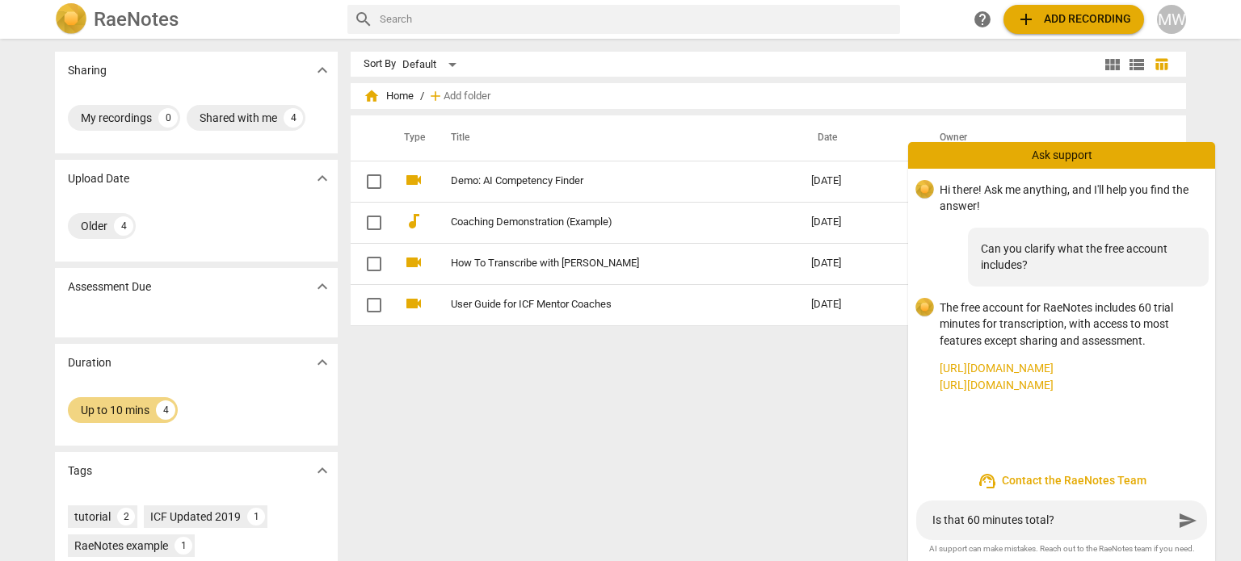
type textarea "Is that 60 minutes total? O"
type textarea "Is that 60 minutes total? Or"
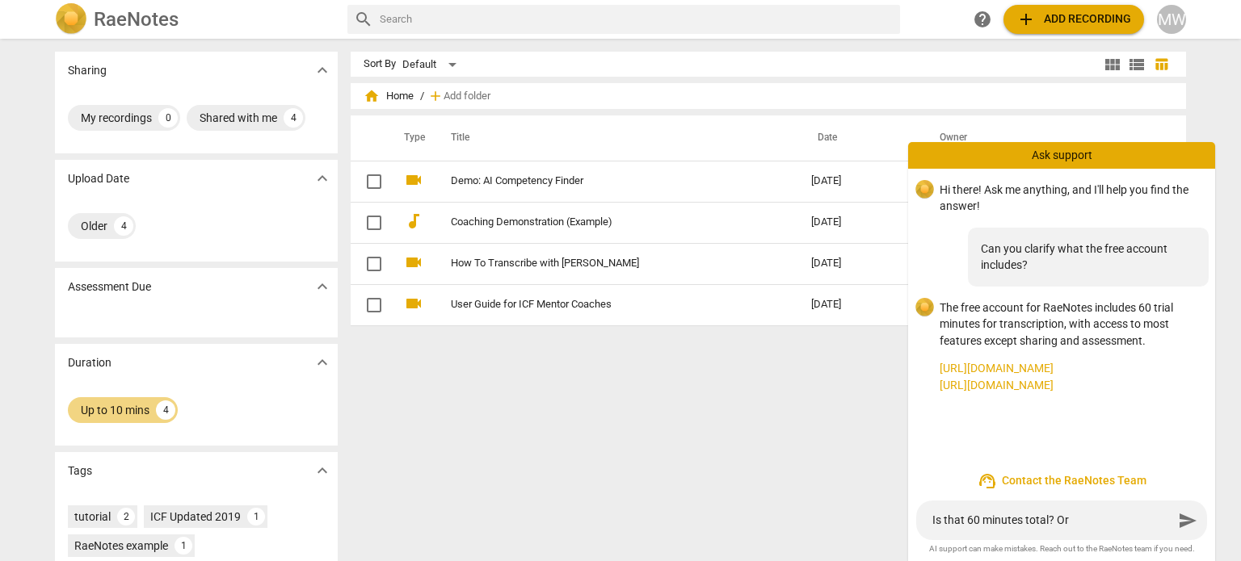
type textarea "Is that 60 minutes total? Or 5"
type textarea "Is that 60 minutes total? Or"
type textarea "Is that 60 minutes total? Or 6"
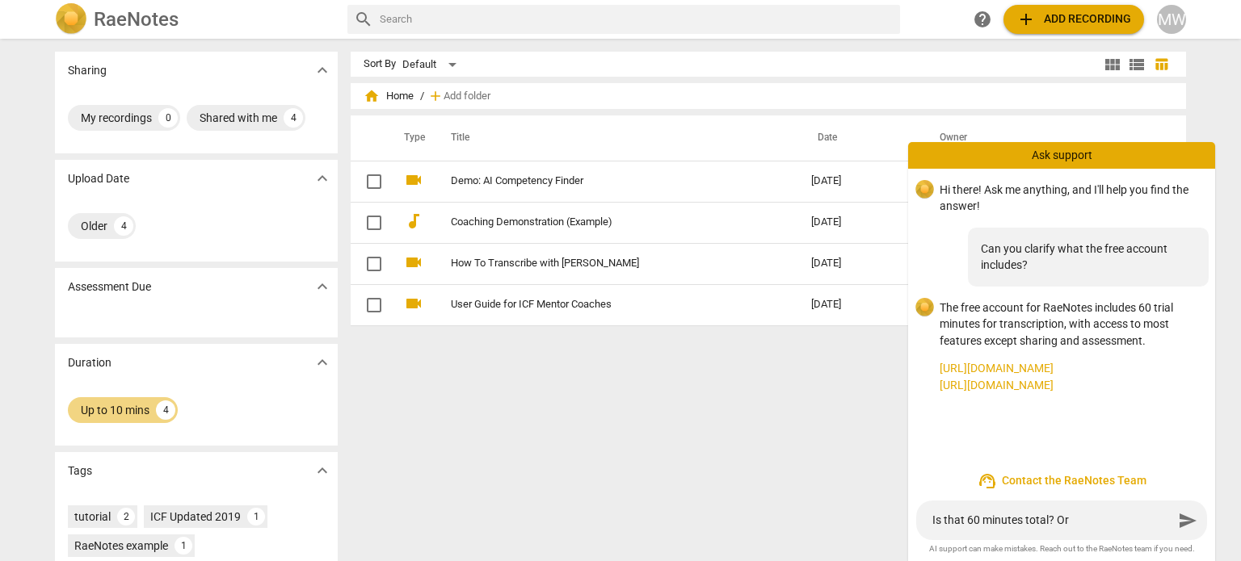
type textarea "Is that 60 minutes total? Or 6"
type textarea "Is that 60 minutes total? Or 60"
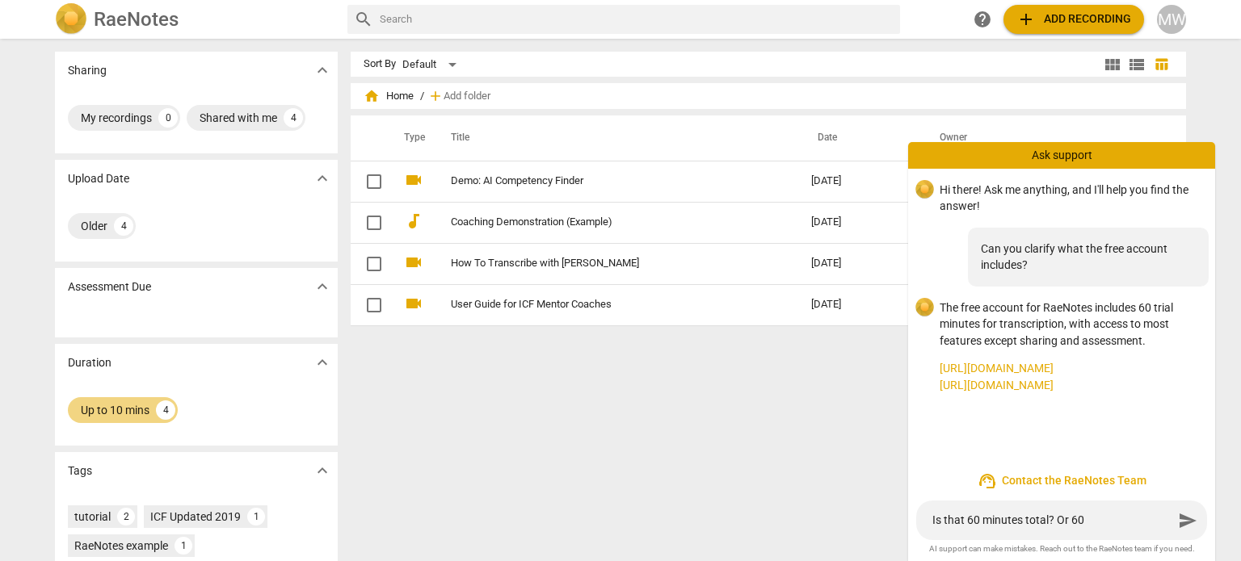
type textarea "Is that 60 minutes total? Or 60 m"
type textarea "Is that 60 minutes total? Or 60 mi"
type textarea "Is that 60 minutes total? Or 60 min"
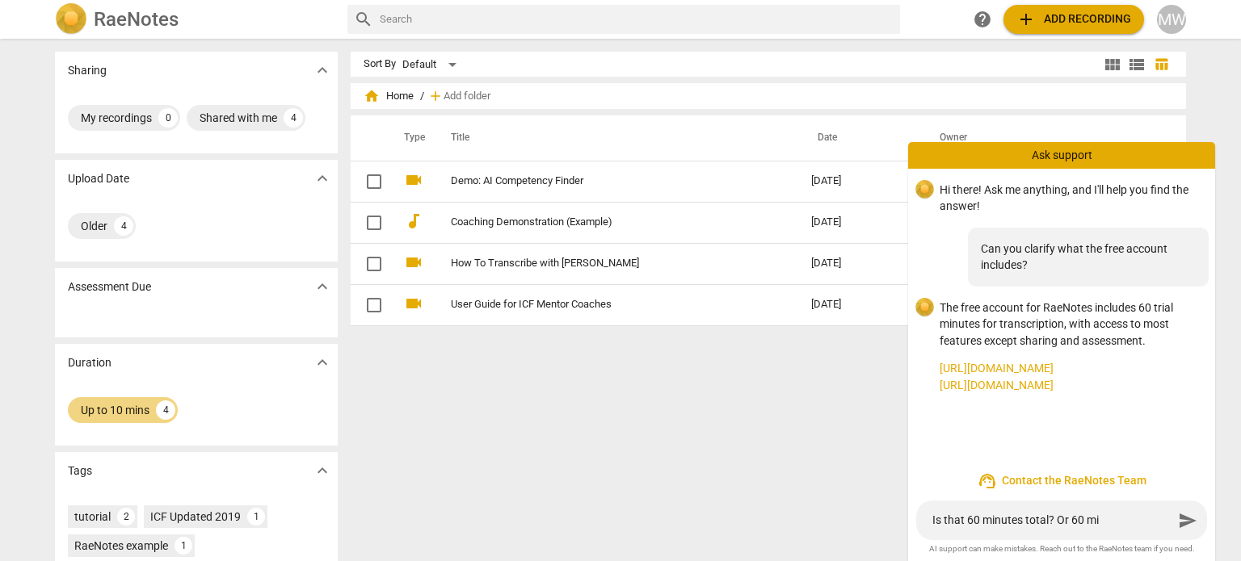
type textarea "Is that 60 minutes total? Or 60 min"
type textarea "Is that 60 minutes total? Or 60 minu"
type textarea "Is that 60 minutes total? Or 60 minut"
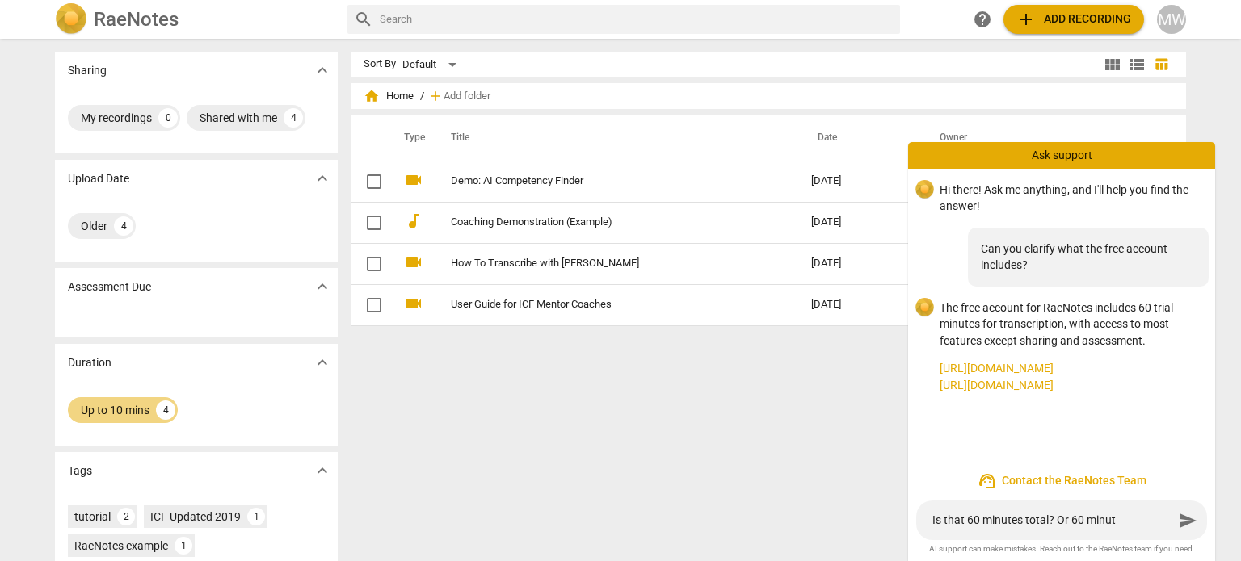
type textarea "Is that 60 minutes total? Or 60 minute"
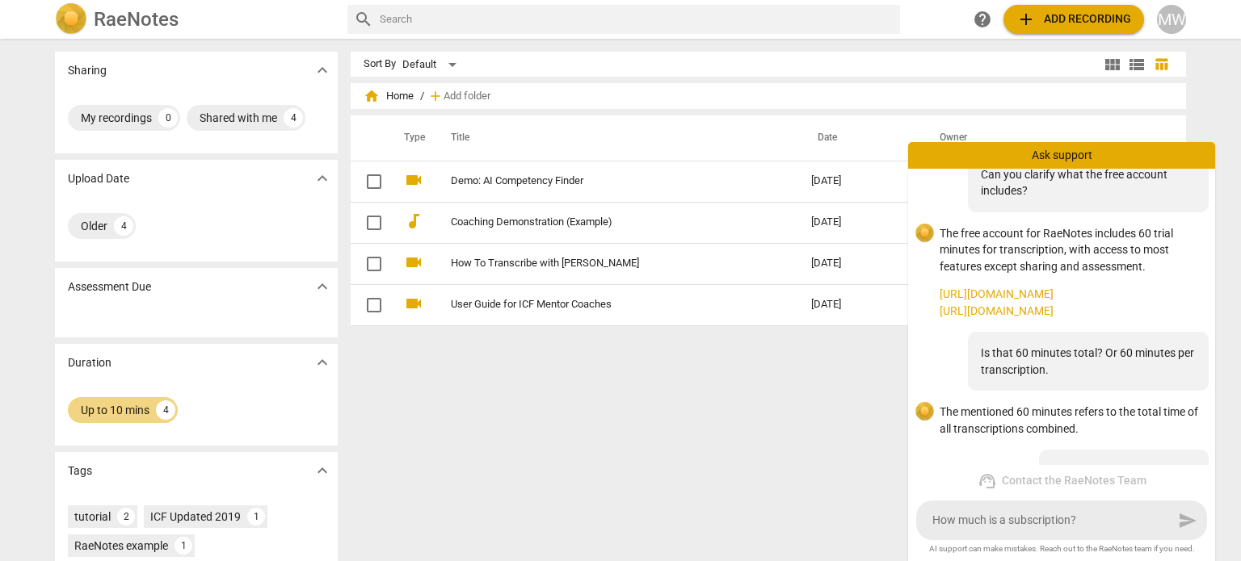
scroll to position [161, 0]
